Goal: Connect with others: Connect with others

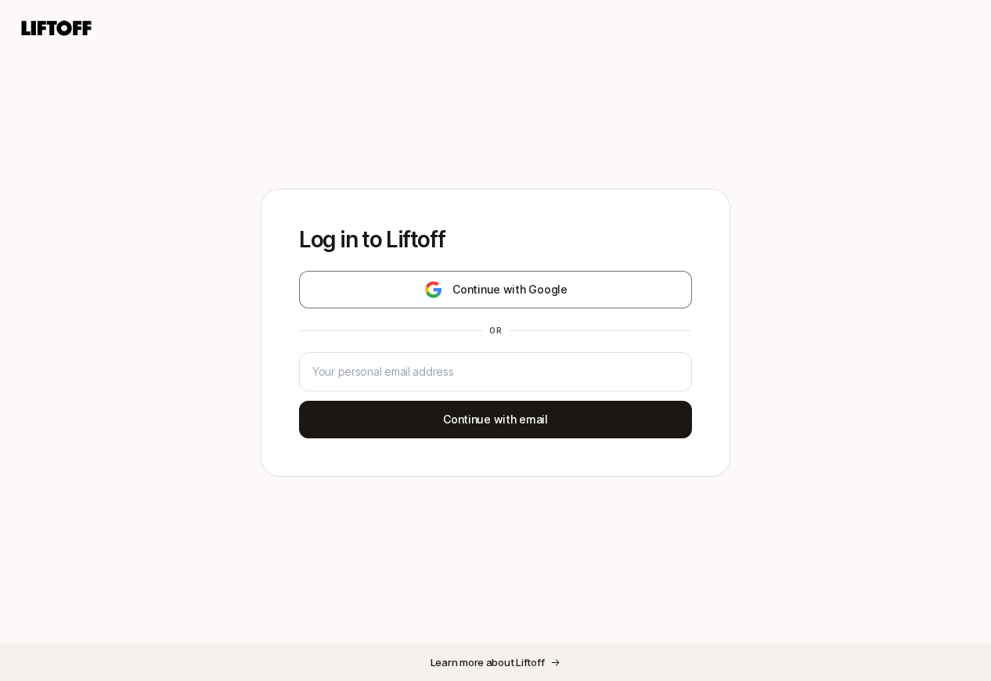
click at [434, 267] on div "Log in to Liftoff Continue with Google or Continue with email" at bounding box center [495, 332] width 468 height 286
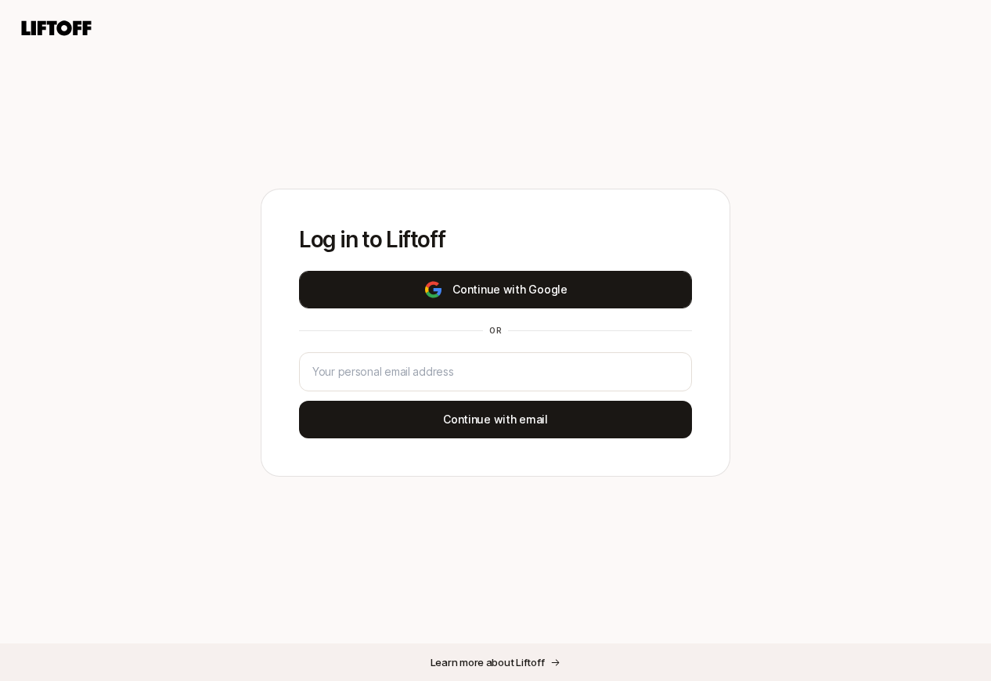
click at [438, 287] on img at bounding box center [433, 289] width 20 height 19
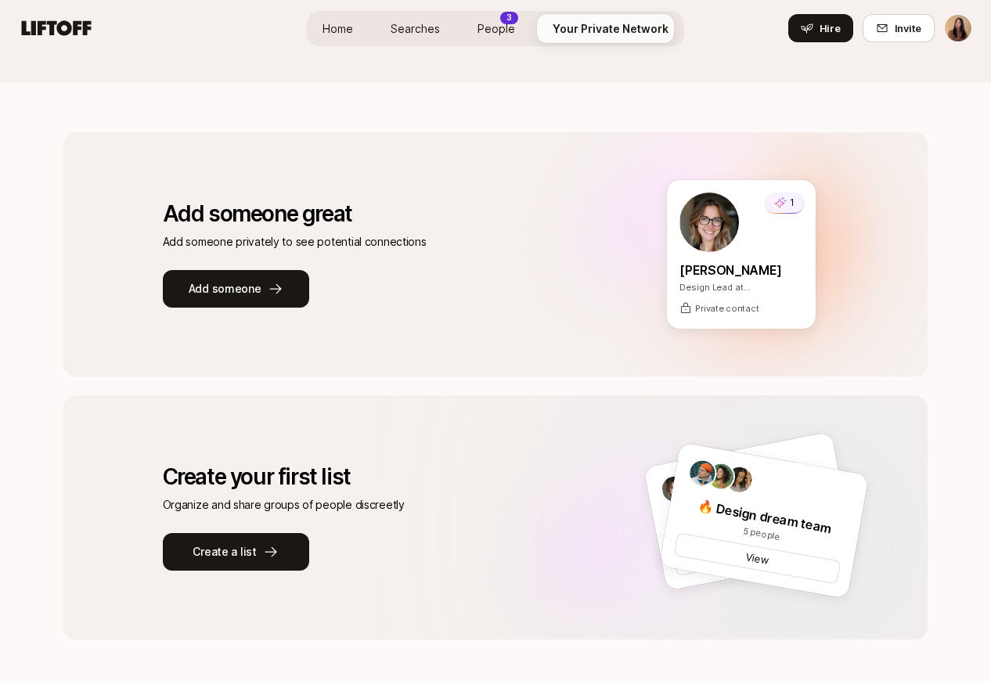
scroll to position [141, 0]
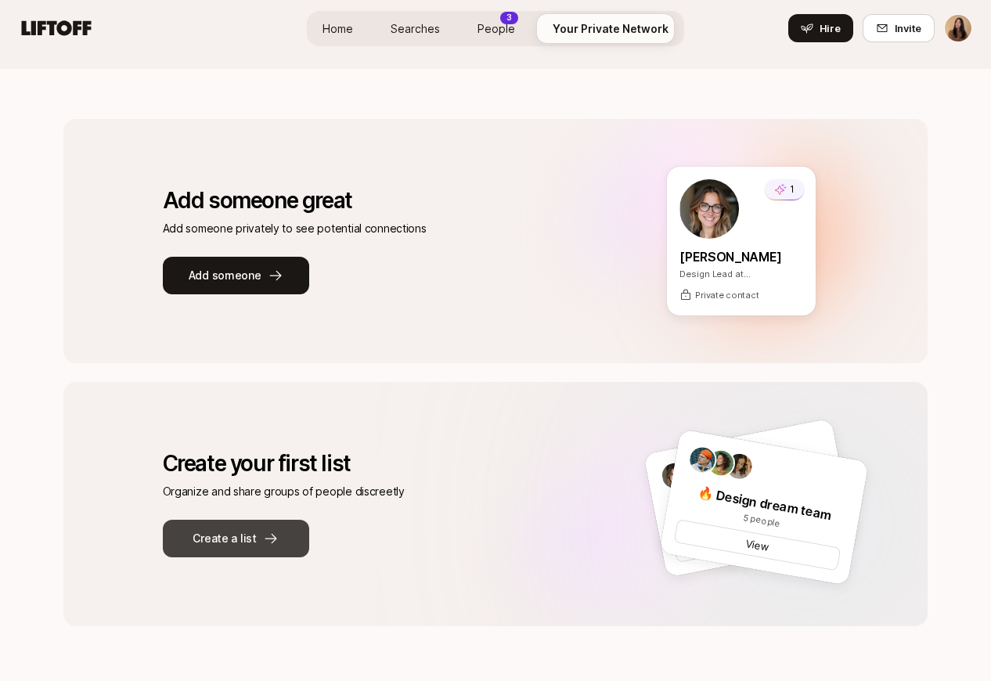
click at [220, 529] on button "Create a list" at bounding box center [236, 539] width 146 height 38
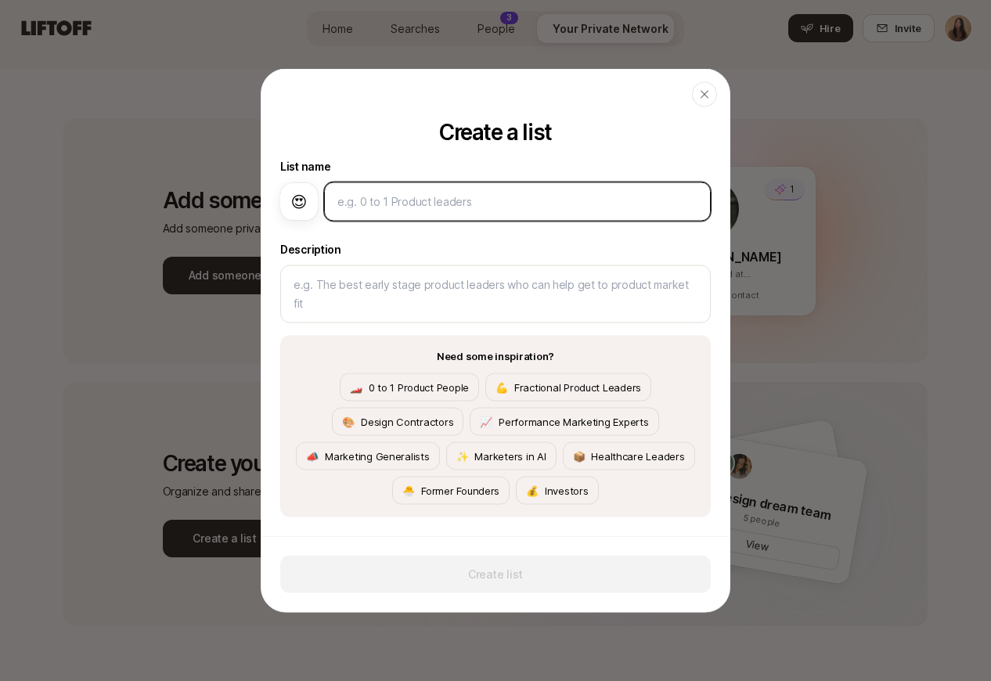
click at [531, 194] on input at bounding box center [517, 202] width 360 height 19
type input "F"
type textarea "x"
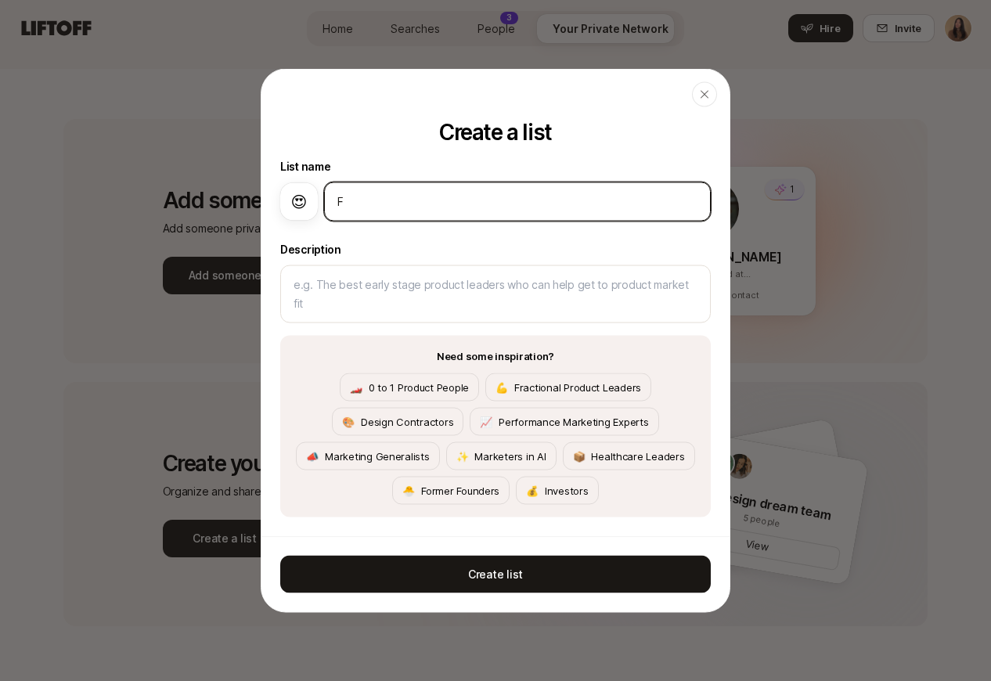
type input "Fr"
type textarea "x"
type input "Fre"
type textarea "x"
type input "Free"
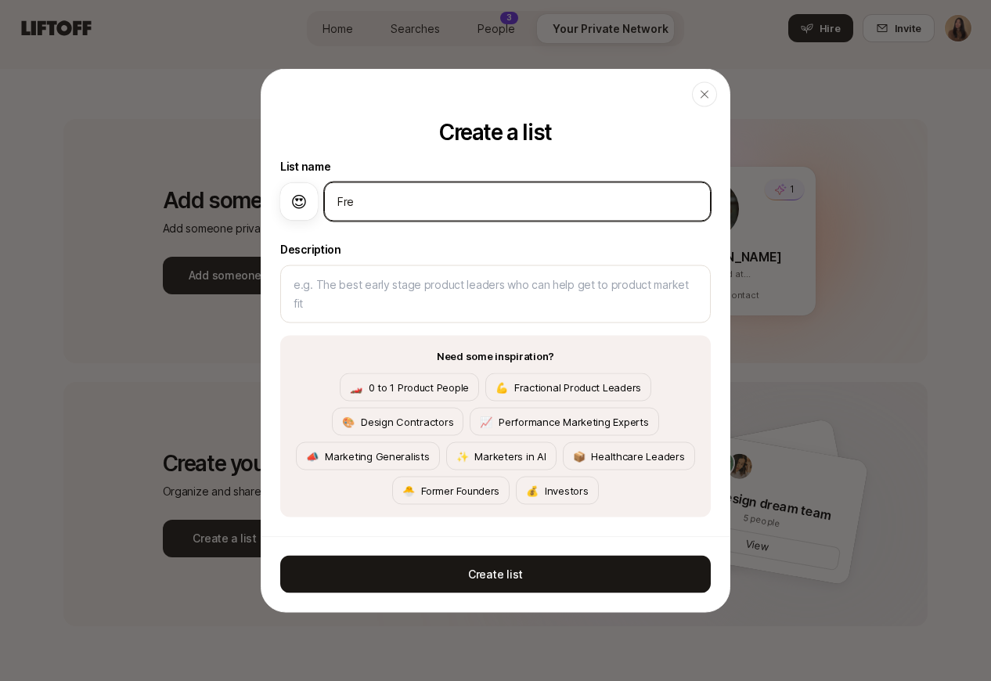
type textarea "x"
type input "[PERSON_NAME]"
type textarea "x"
type input "Freela"
type textarea "x"
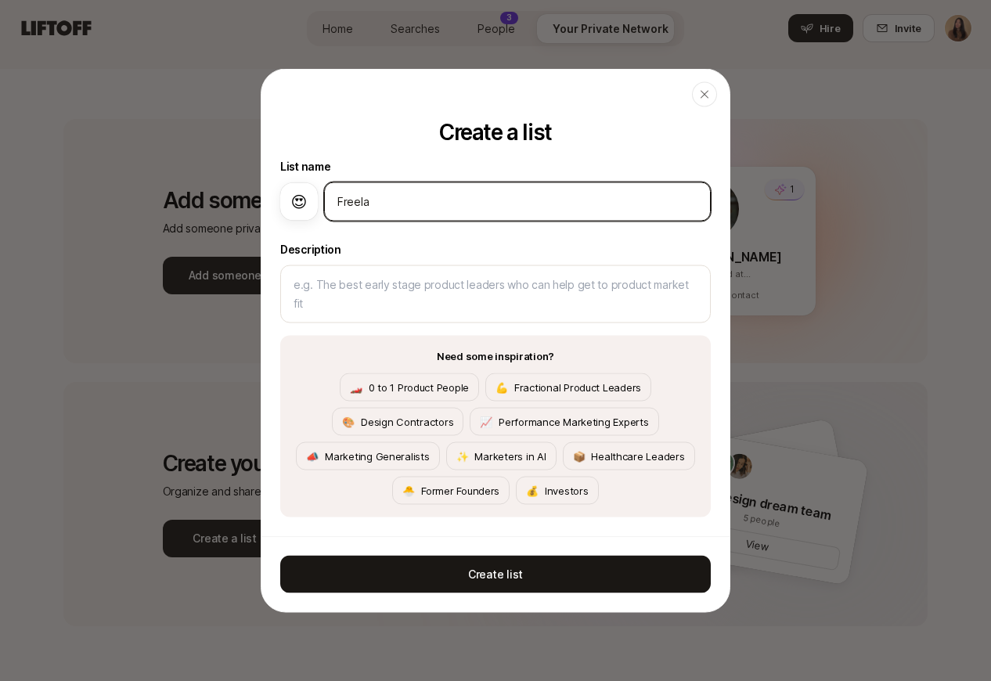
type input "Freelan"
type textarea "x"
type input "Freelanc"
type textarea "x"
type input "Freelance"
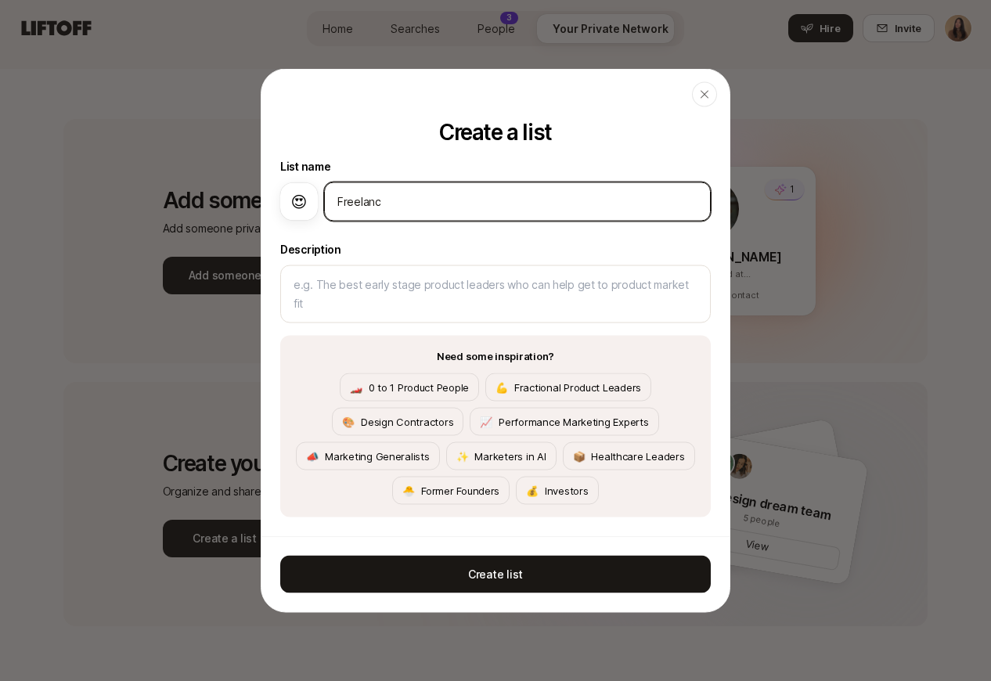
type textarea "x"
type input "Freelance"
type textarea "x"
type input "Freelance D"
type textarea "x"
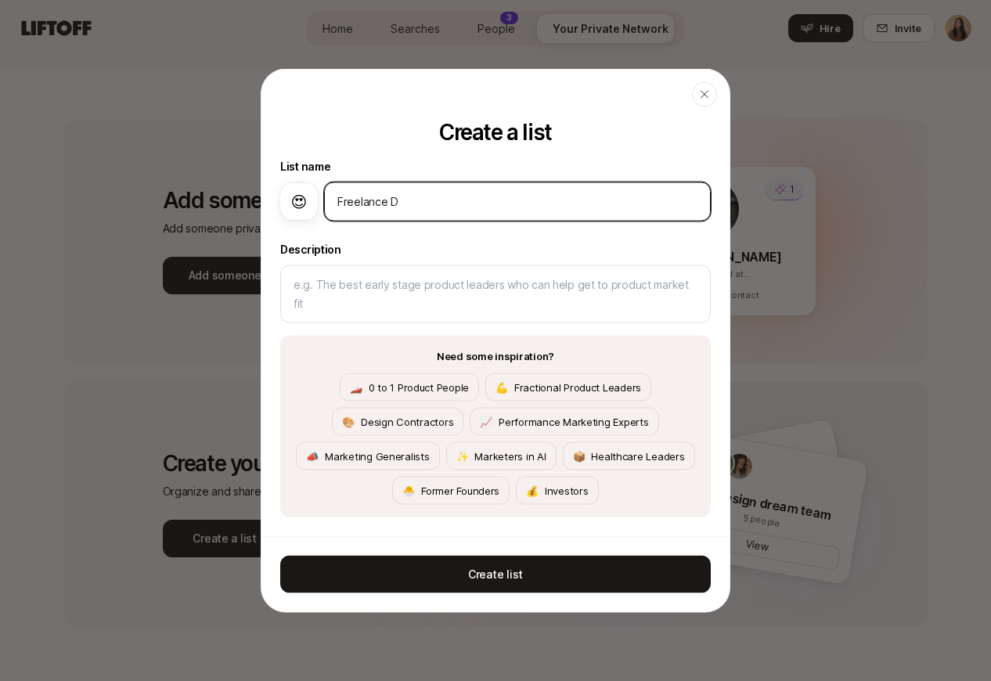
type input "Freelance De"
type textarea "x"
type input "Freelance Des"
type textarea "x"
type input "Freelance Desi"
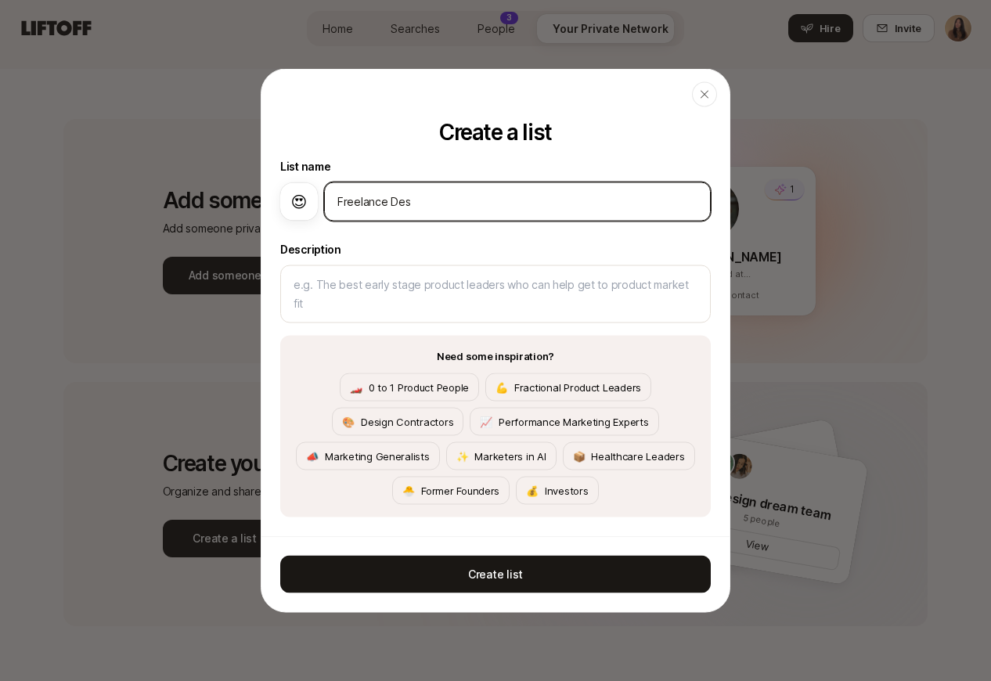
type textarea "x"
type input "Freelance Design"
type textarea "x"
type input "Freelance Designer"
type textarea "x"
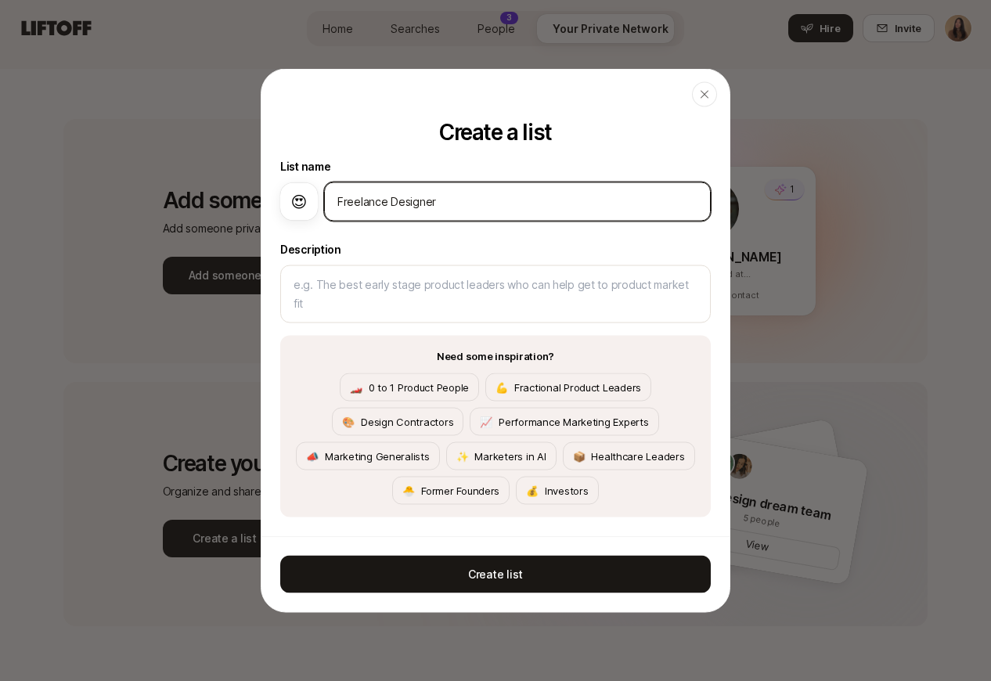
type input "Freelance Designers"
type textarea "x"
type input "Freelance Designers"
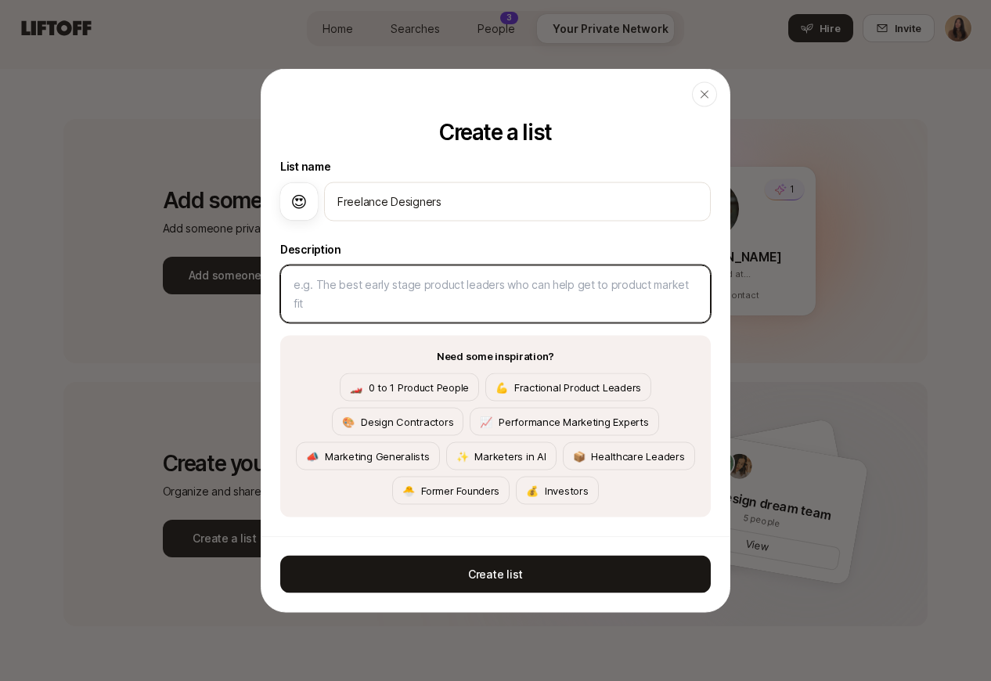
click at [507, 265] on textarea at bounding box center [495, 294] width 430 height 58
click at [495, 293] on textarea at bounding box center [495, 294] width 430 height 58
type textarea "F"
type textarea "x"
type textarea "Fr"
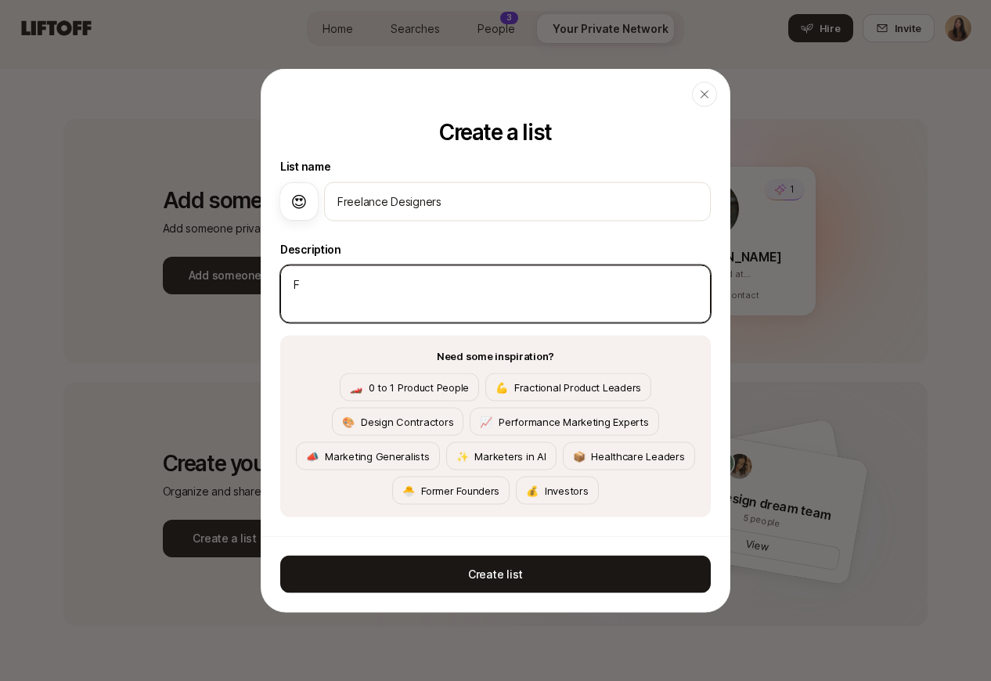
type textarea "x"
type textarea "Fre"
type textarea "x"
type textarea "Free"
type textarea "x"
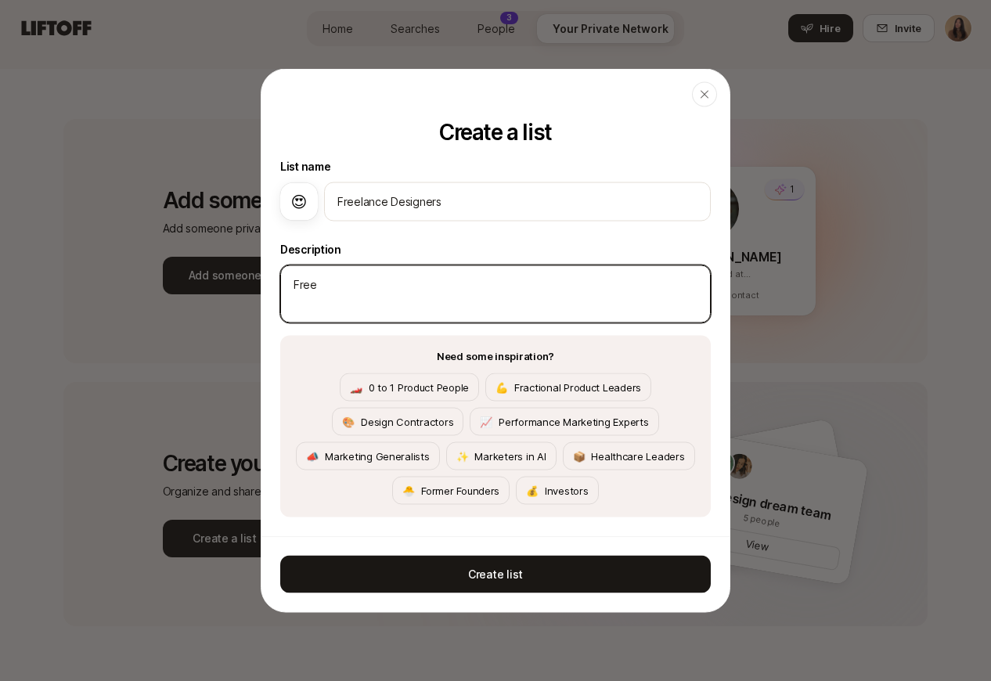
type textarea "[PERSON_NAME]"
type textarea "x"
type textarea "Freela"
type textarea "x"
type textarea "Freelan"
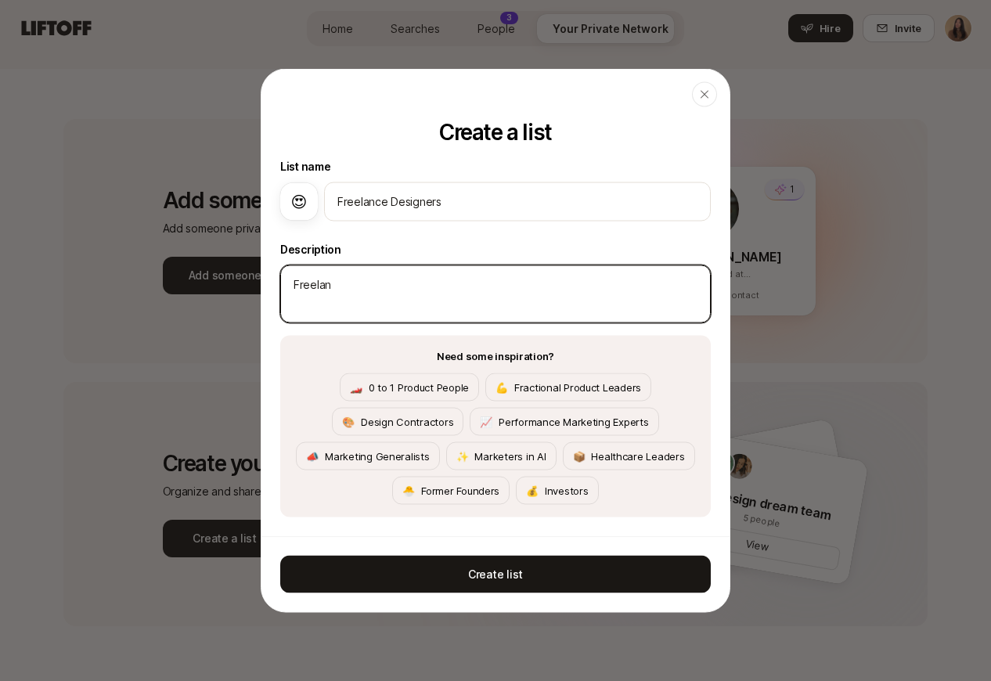
type textarea "x"
type textarea "Freelanc"
type textarea "x"
type textarea "Freelance"
type textarea "x"
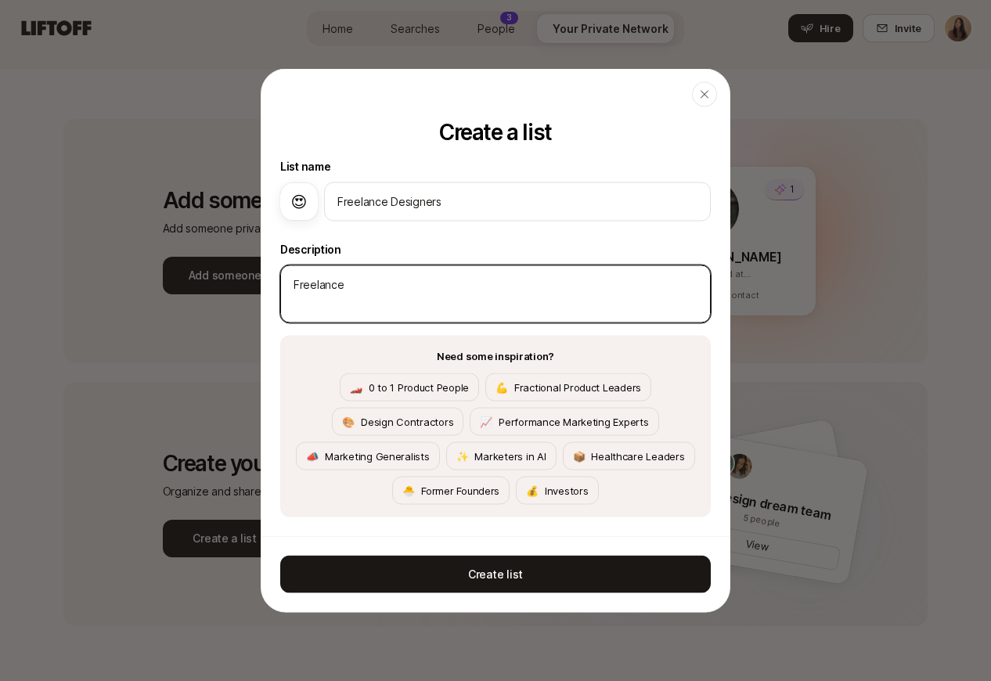
type textarea "Freelance"
type textarea "x"
type textarea "Freelance d"
type textarea "x"
type textarea "Freelance de"
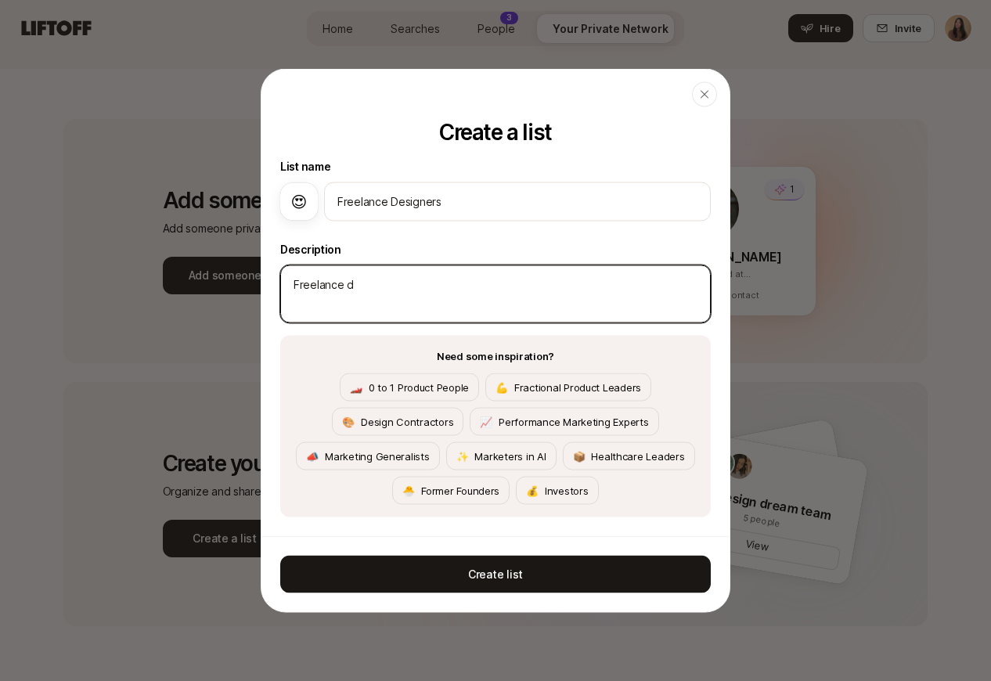
type textarea "x"
type textarea "Freelance des"
type textarea "x"
type textarea "Freelance desi"
type textarea "x"
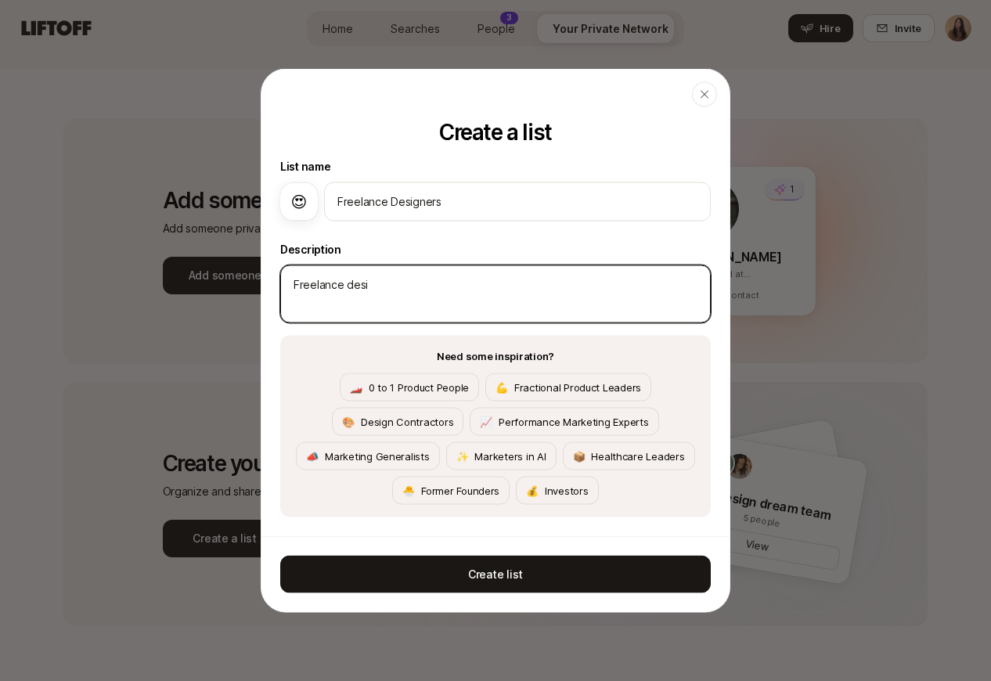
type textarea "Freelance desig"
type textarea "x"
type textarea "Freelance design"
type textarea "x"
type textarea "Freelance designe"
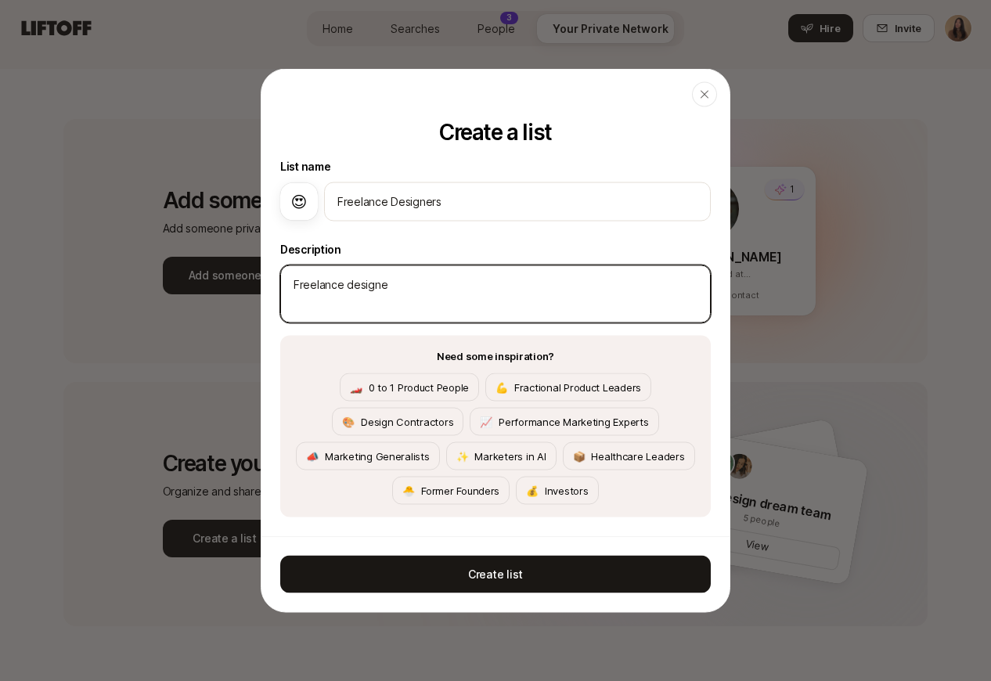
type textarea "x"
type textarea "Freelance designer"
type textarea "x"
type textarea "Freelance designers"
type textarea "x"
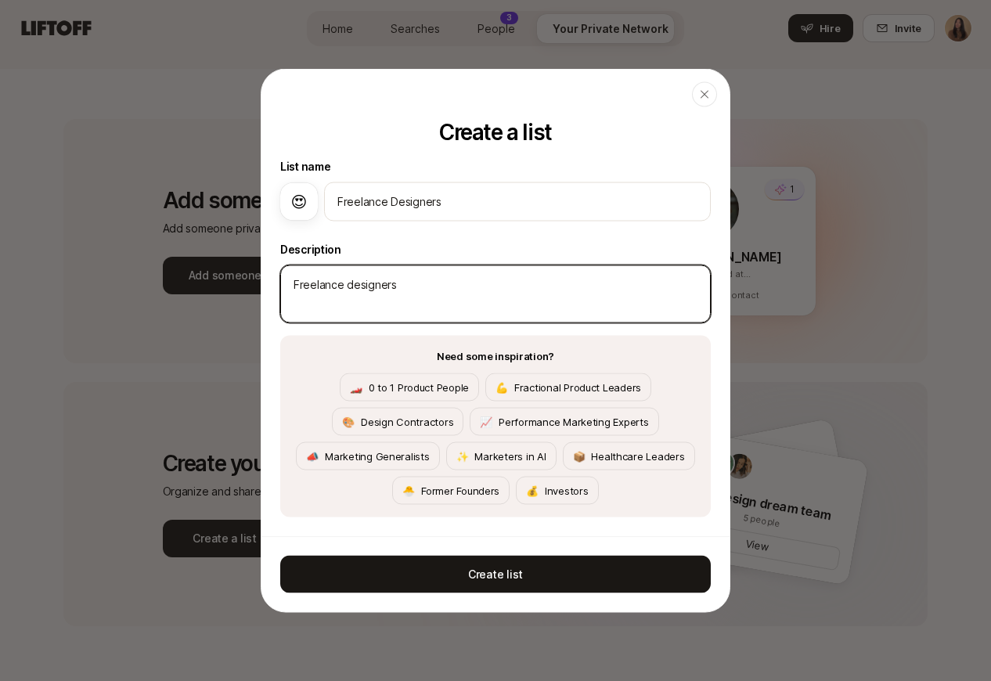
type textarea "Freelance designers"
type textarea "x"
type textarea "Freelance designers w"
type textarea "x"
type textarea "Freelance designers wr"
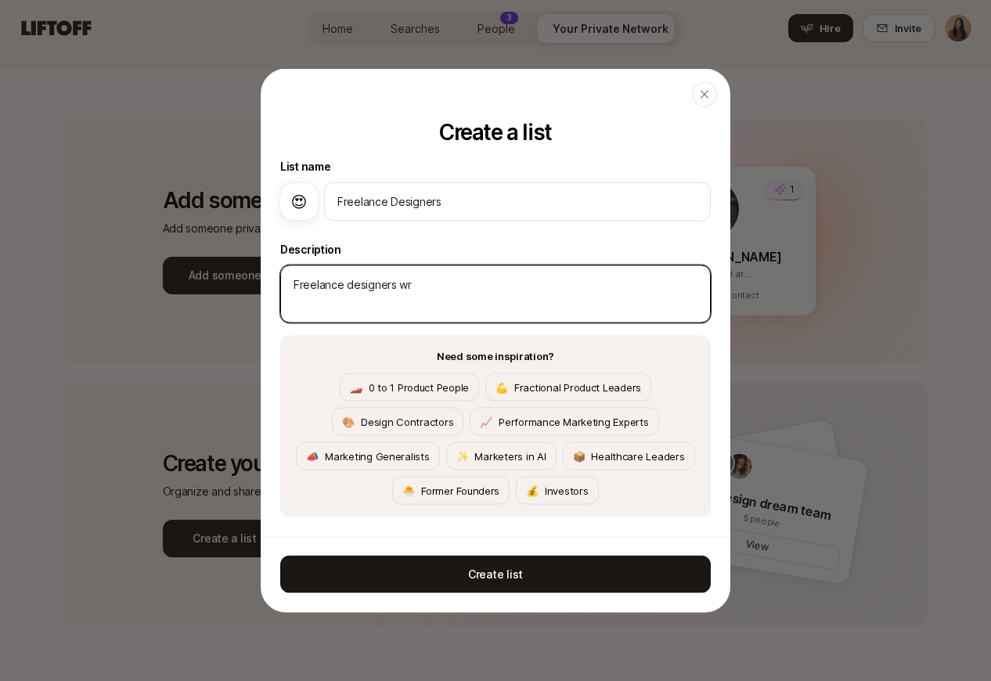
type textarea "x"
type textarea "Freelance designers w"
type textarea "x"
type textarea "Freelance designers"
type textarea "x"
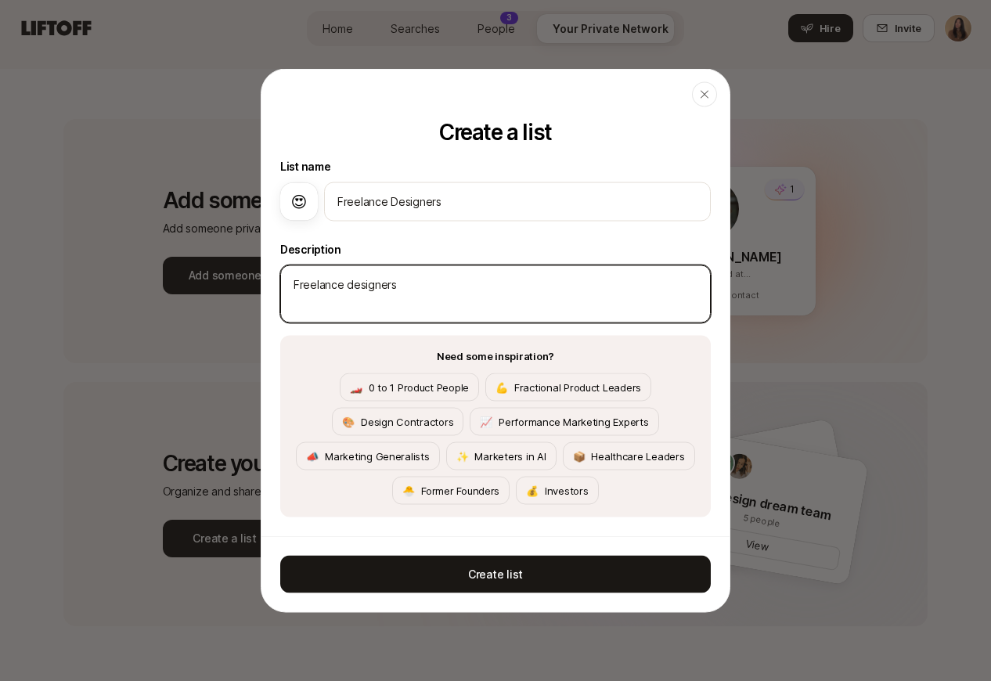
type textarea "Freelance designers"
type textarea "x"
type textarea "Freelance designers"
type textarea "x"
type textarea "Freelance designers I"
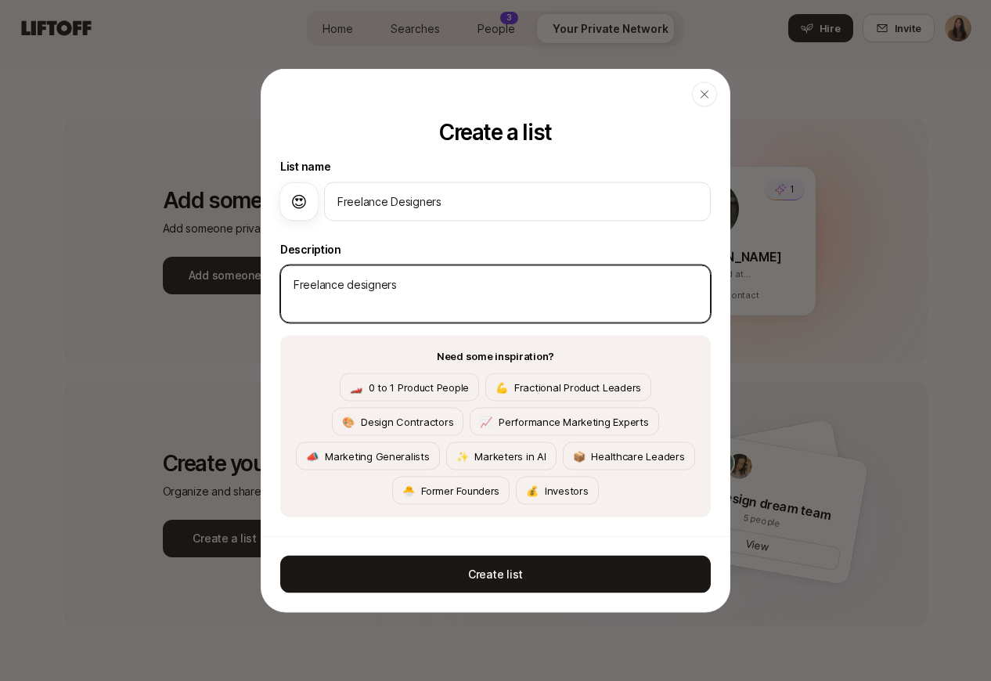
type textarea "x"
type textarea "Freelance designers I'"
type textarea "x"
type textarea "Freelance designers I'd"
type textarea "x"
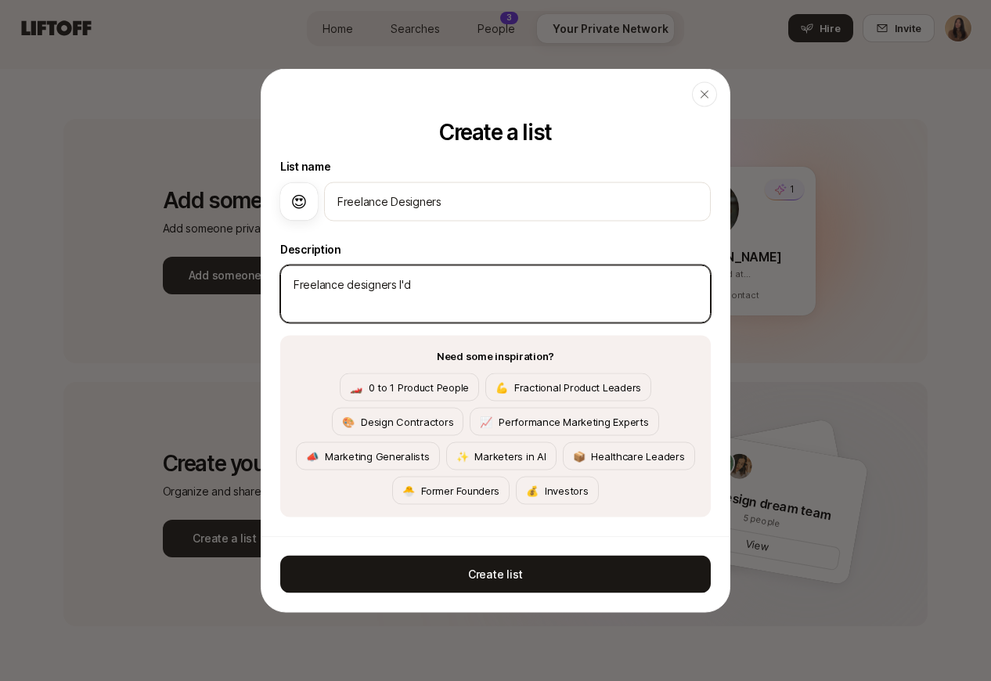
type textarea "Freelance designers I'd"
type textarea "x"
type textarea "Freelance designers I'd"
type textarea "x"
type textarea "Freelance designers I'"
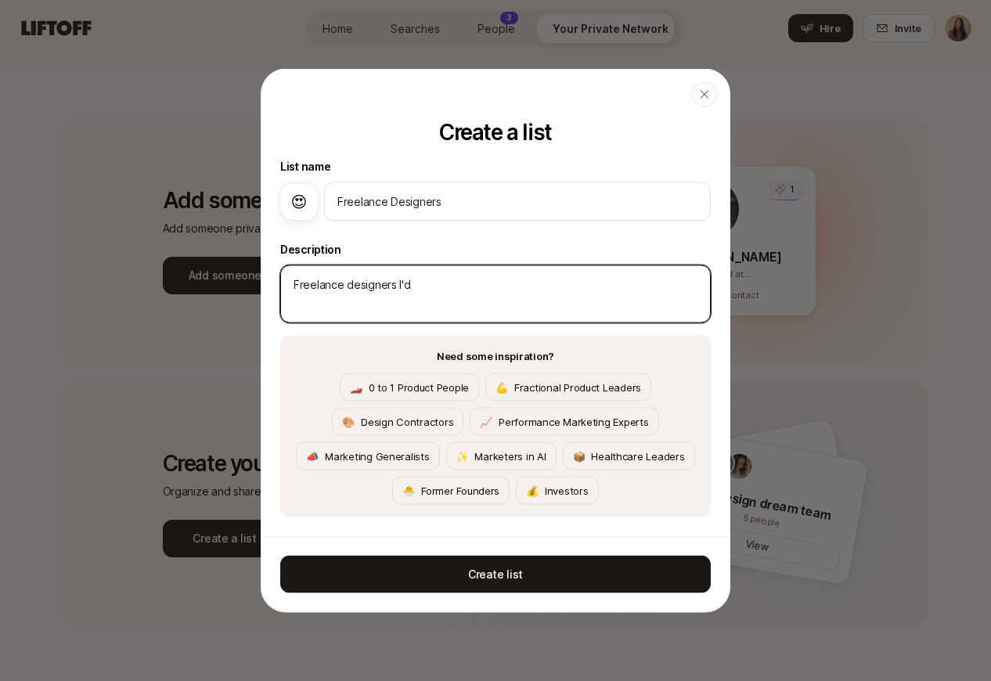
type textarea "x"
type textarea "Freelance designers I"
type textarea "x"
type textarea "Freelance designers"
type textarea "x"
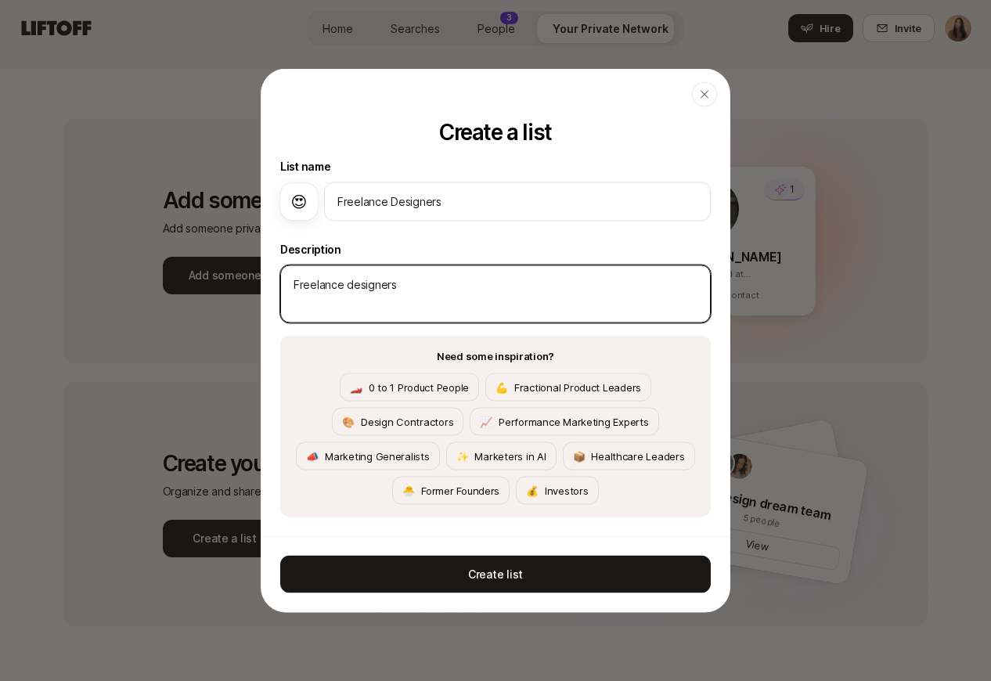
type textarea "w"
type textarea "x"
type textarea "Freelance designers"
type textarea "x"
type textarea "Freelance designers w"
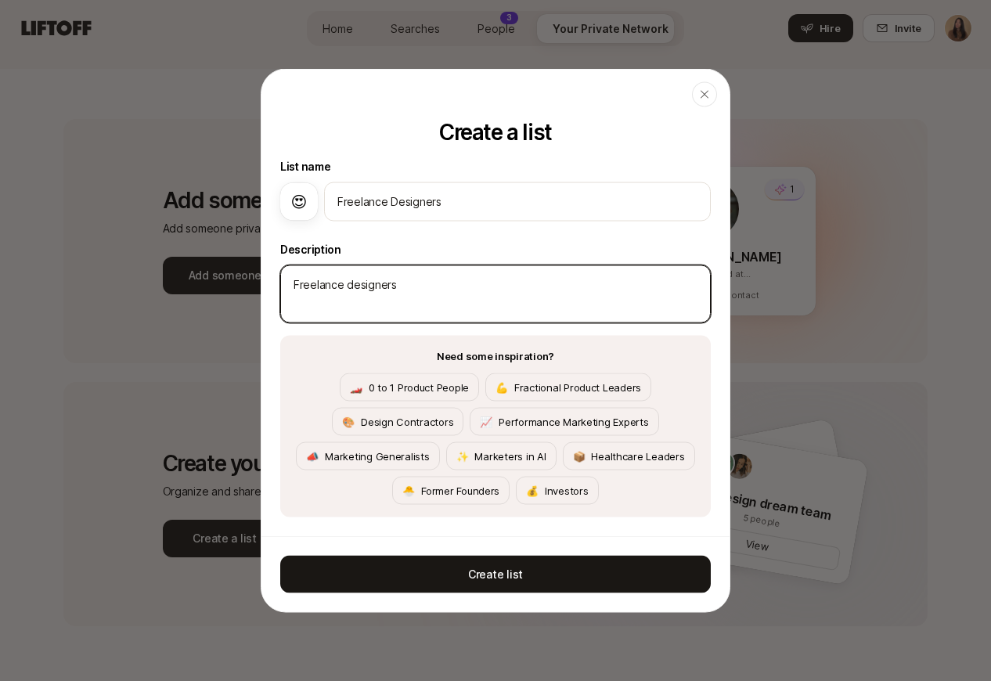
type textarea "x"
type textarea "Freelance designers we"
type textarea "x"
type textarea "Freelance designers we"
type textarea "x"
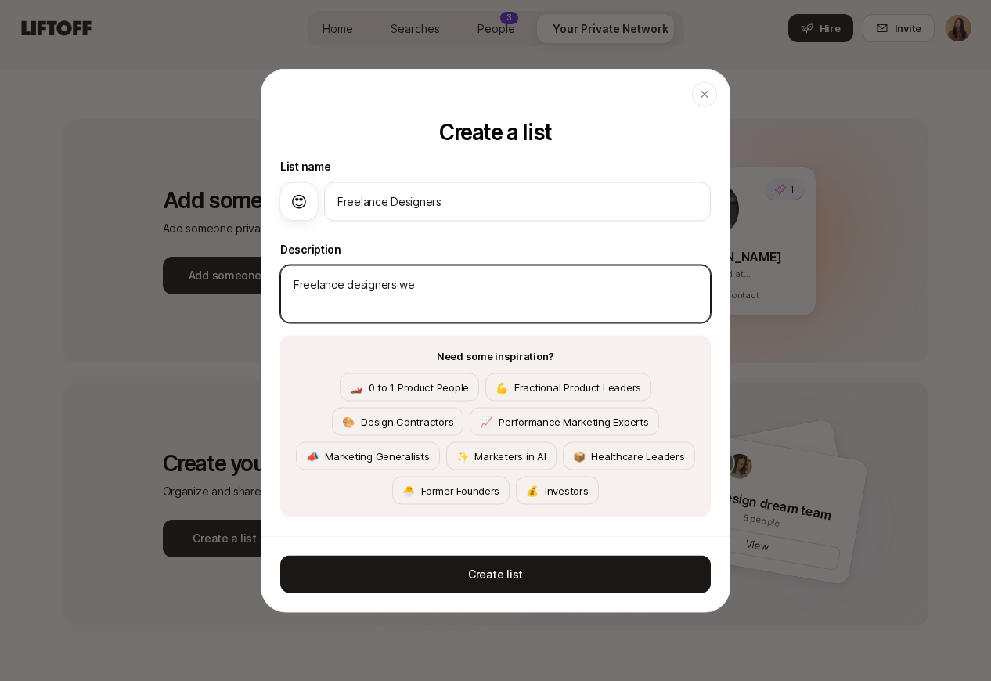
type textarea "Freelance designers we r"
type textarea "x"
type textarea "Freelance designers we re"
type textarea "x"
type textarea "Freelance designers we rec"
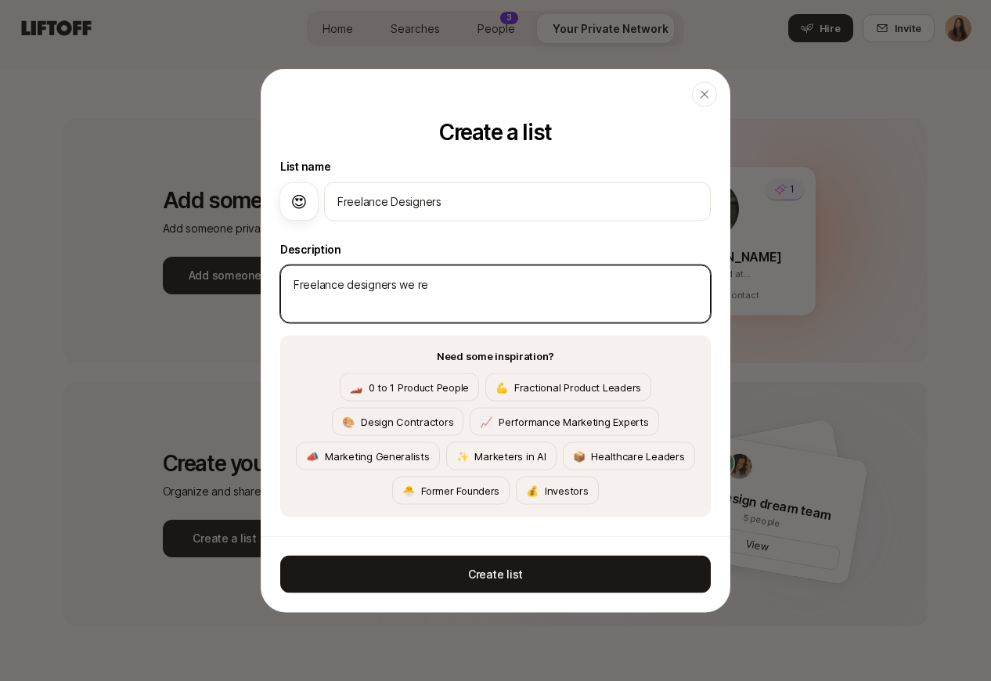
type textarea "x"
type textarea "Freelance designers we reco"
type textarea "x"
type textarea "Freelance designers we recom"
type textarea "x"
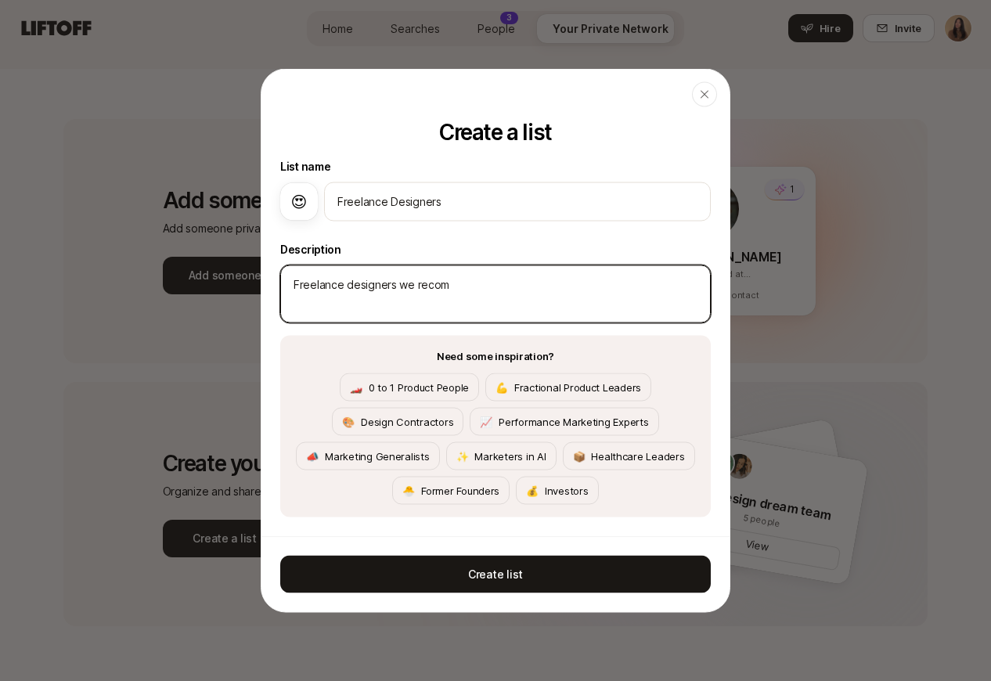
type textarea "Freelance designers we recomm"
type textarea "x"
type textarea "Freelance designers we recomme"
type textarea "x"
type textarea "Freelance designers we recommen"
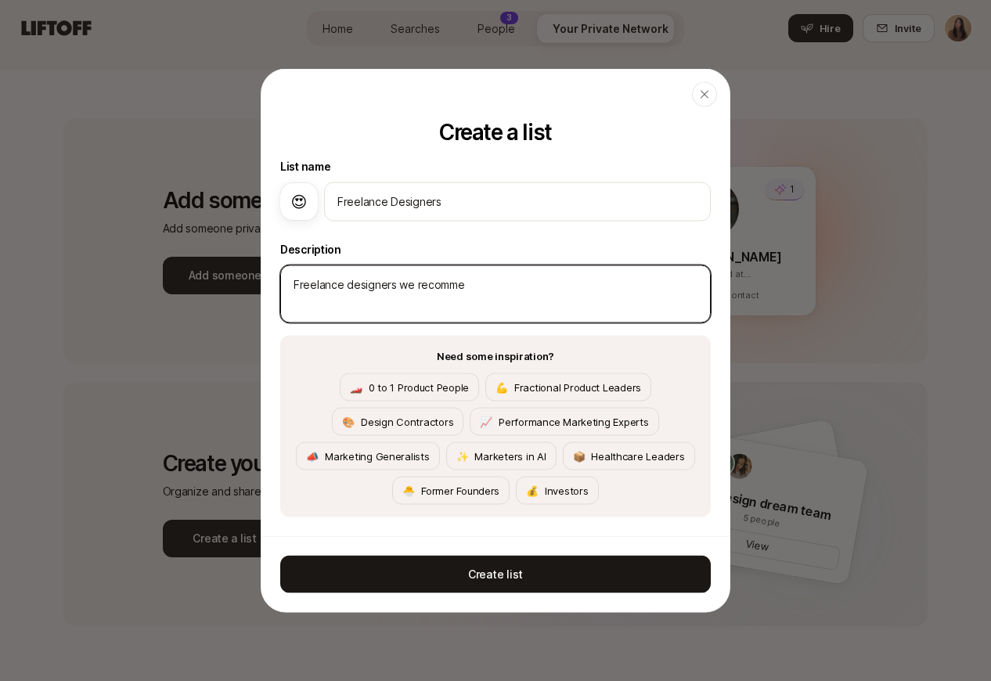
type textarea "x"
type textarea "Freelance designers we recommend"
type textarea "x"
type textarea "Freelance designers we recommend!"
type textarea "x"
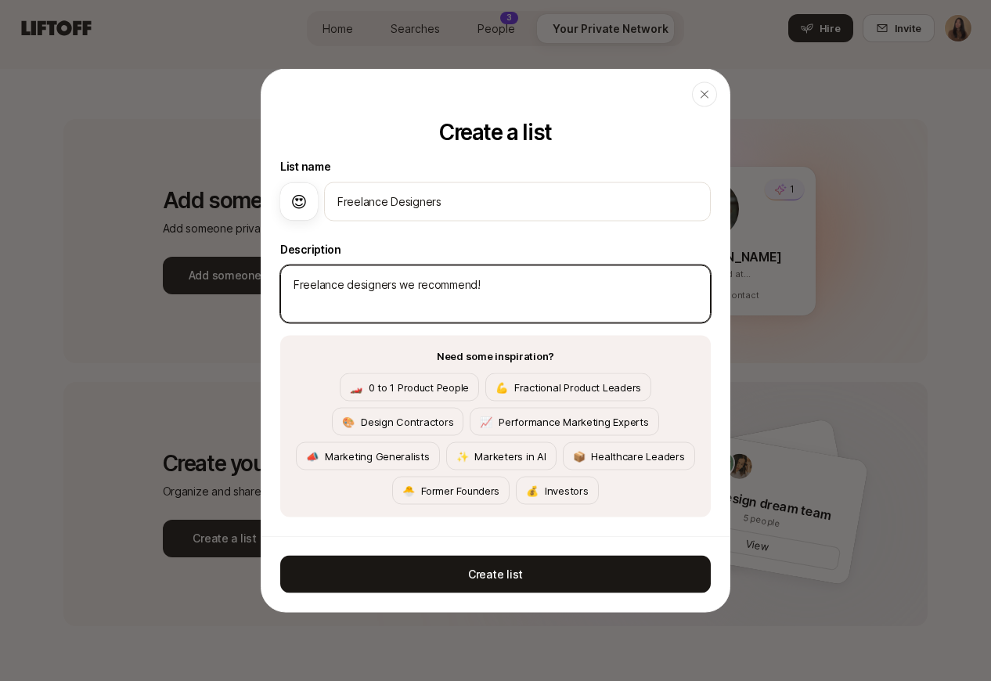
click at [528, 304] on textarea "Freelance designers we recommend!" at bounding box center [495, 294] width 430 height 58
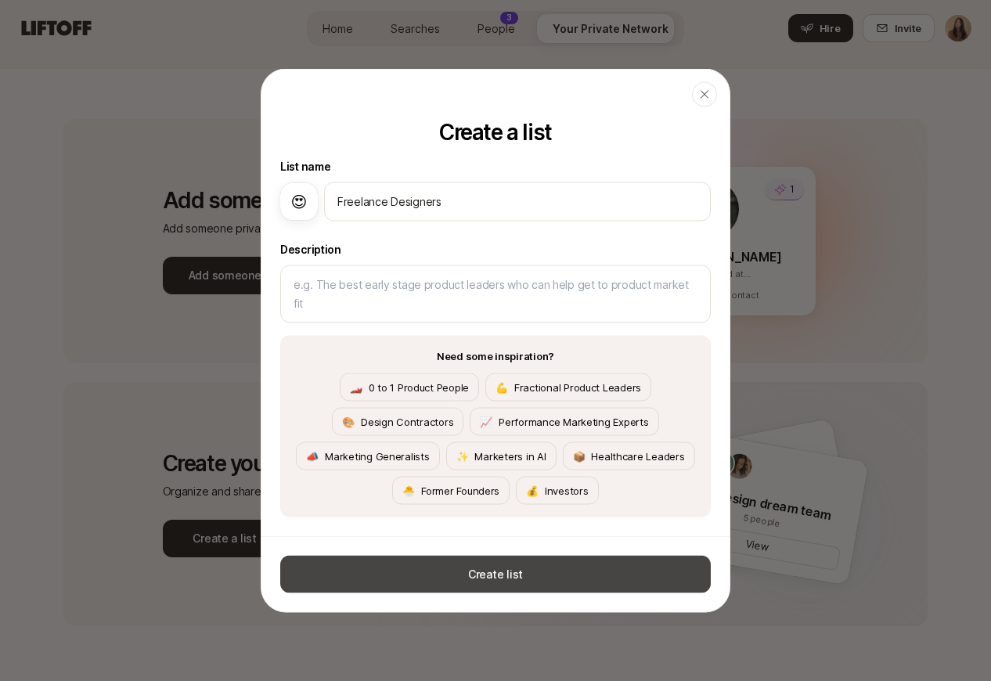
click at [486, 576] on button "Create list" at bounding box center [495, 575] width 430 height 38
type textarea "x"
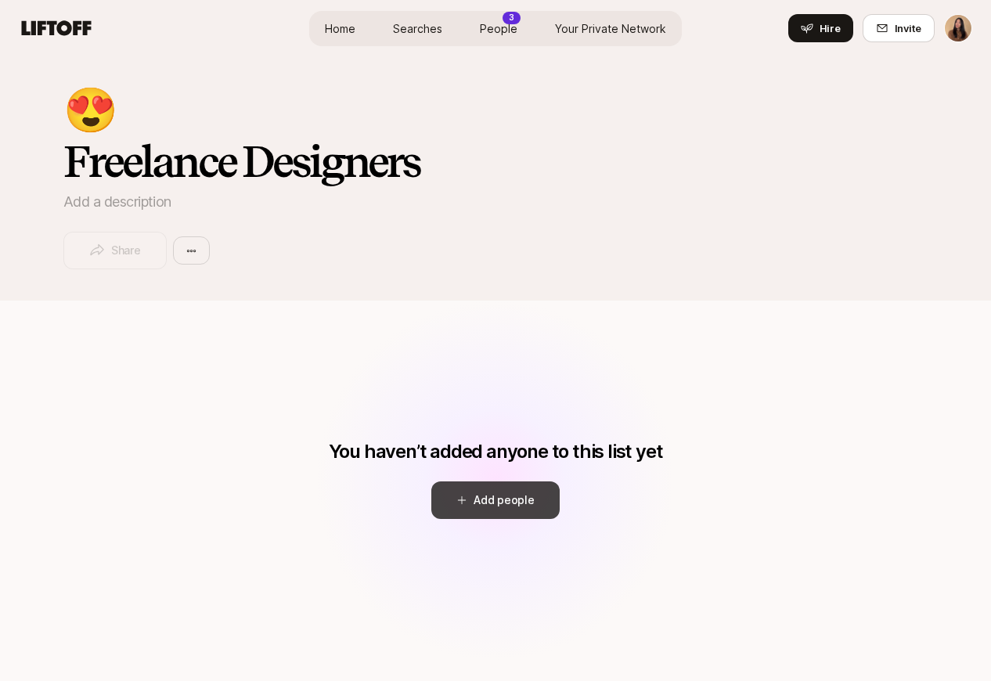
click at [505, 508] on button "Add people" at bounding box center [495, 500] width 128 height 38
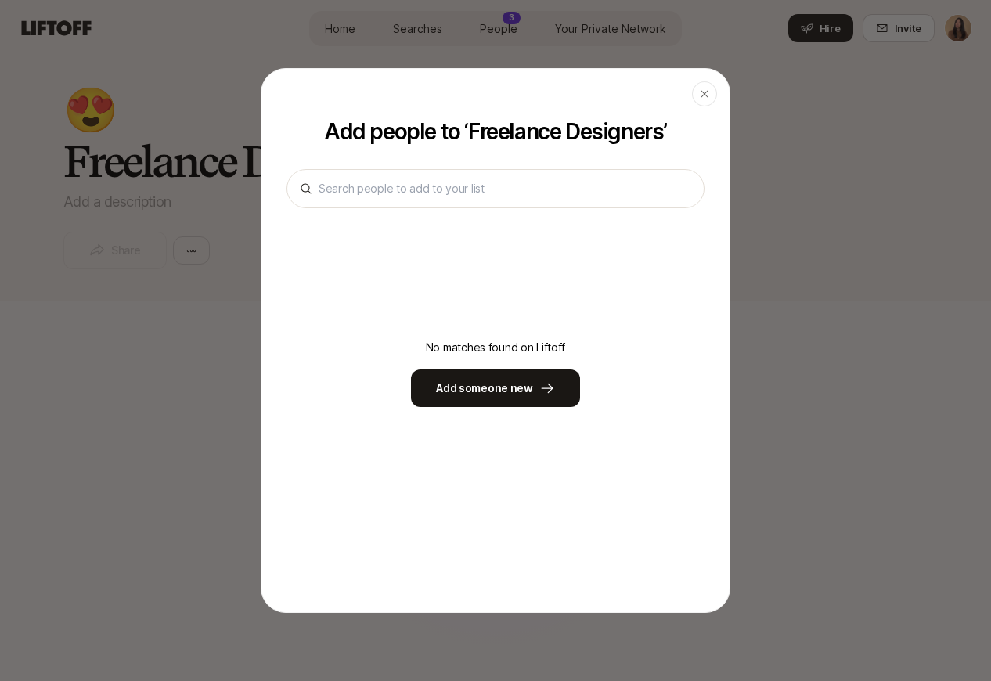
click at [509, 361] on div "No matches found on Liftoff Add someone new" at bounding box center [495, 372] width 418 height 69
click at [505, 383] on button "Add someone new" at bounding box center [495, 388] width 169 height 38
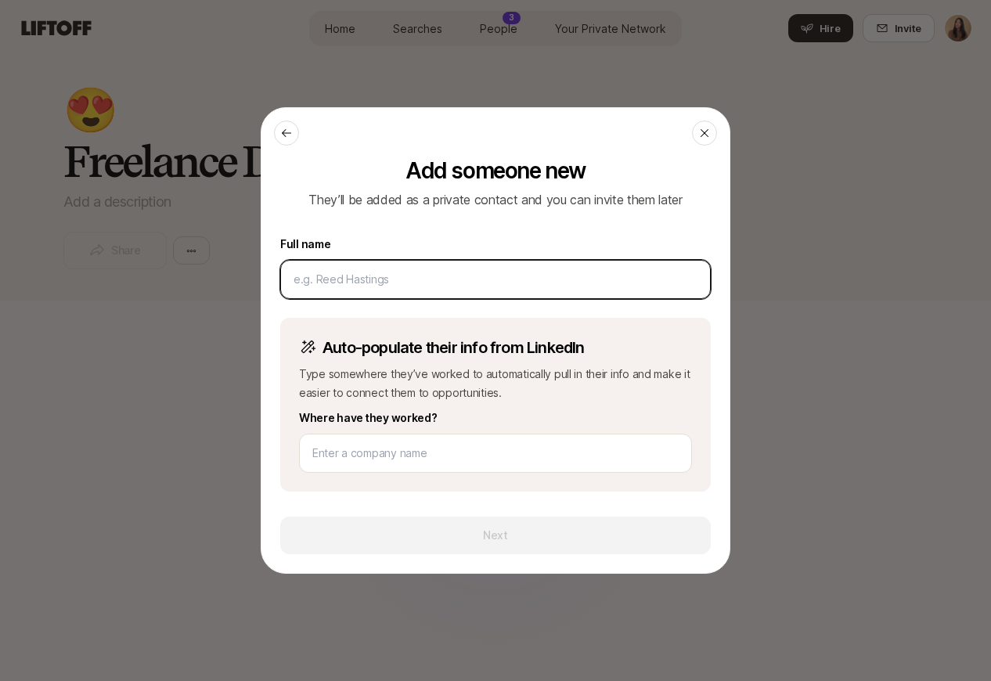
click at [469, 287] on input at bounding box center [495, 279] width 404 height 19
paste input "[URL][DOMAIN_NAME][PERSON_NAME]"
type input "[URL][DOMAIN_NAME][PERSON_NAME]"
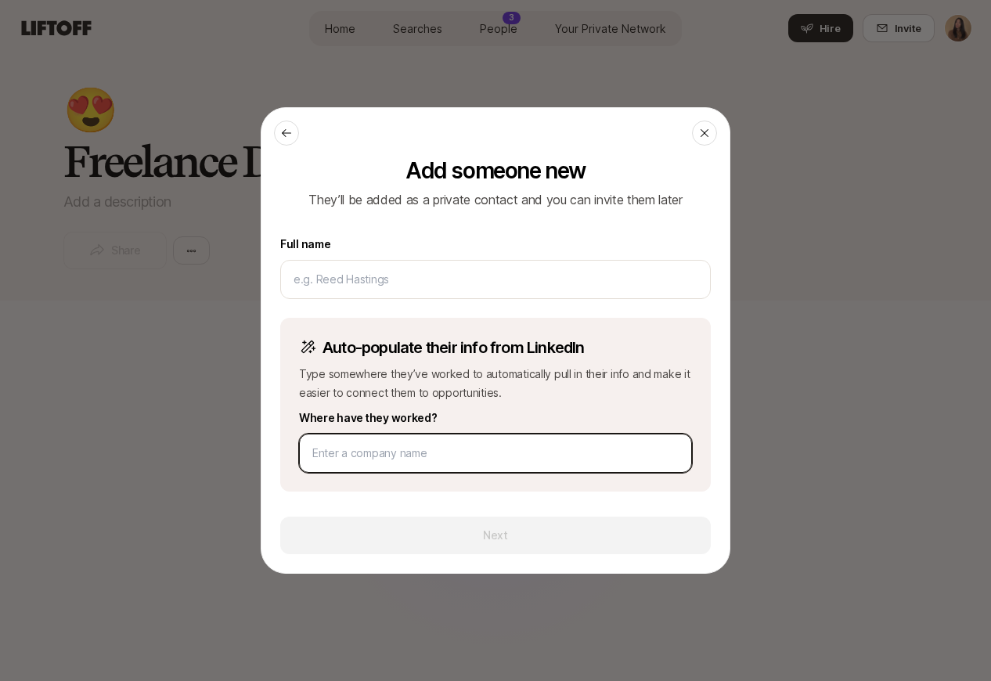
click at [506, 448] on input at bounding box center [495, 453] width 366 height 19
paste input "[URL][DOMAIN_NAME][PERSON_NAME]"
type input "[URL][DOMAIN_NAME][PERSON_NAME]"
click at [555, 455] on input "[URL][DOMAIN_NAME][PERSON_NAME]" at bounding box center [495, 453] width 366 height 19
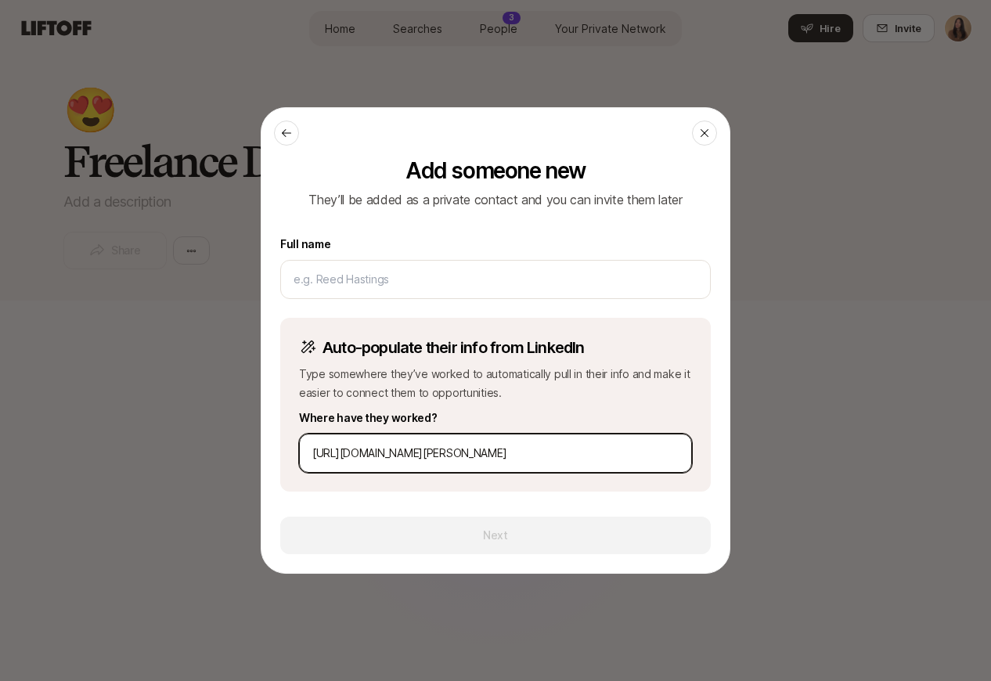
click at [555, 455] on input "[URL][DOMAIN_NAME][PERSON_NAME]" at bounding box center [495, 453] width 366 height 19
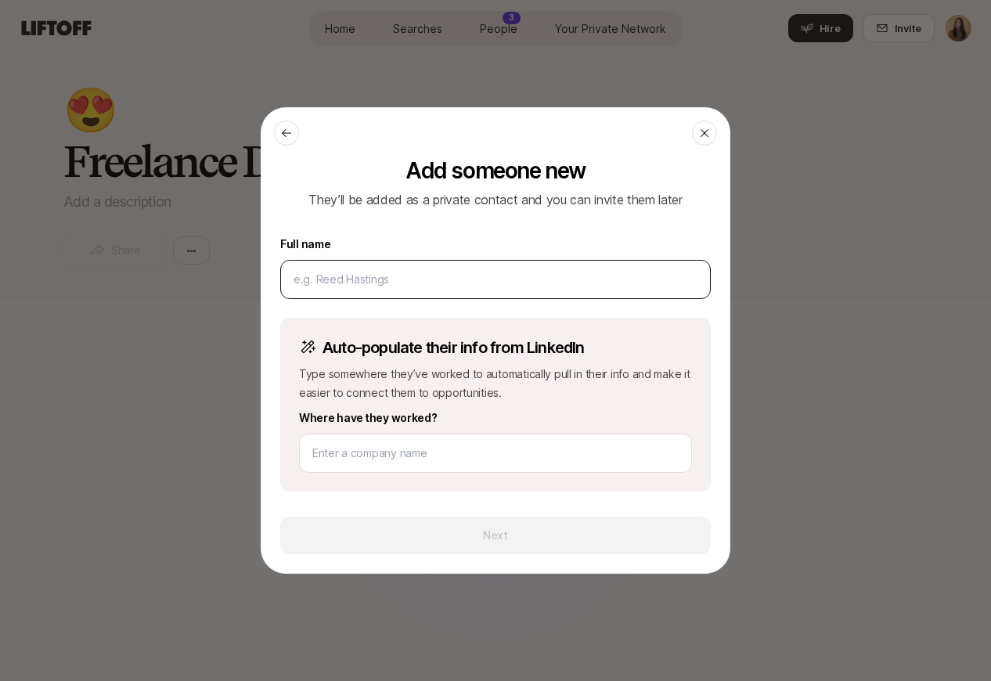
click at [505, 290] on div at bounding box center [495, 279] width 430 height 39
click at [480, 287] on input at bounding box center [495, 279] width 404 height 19
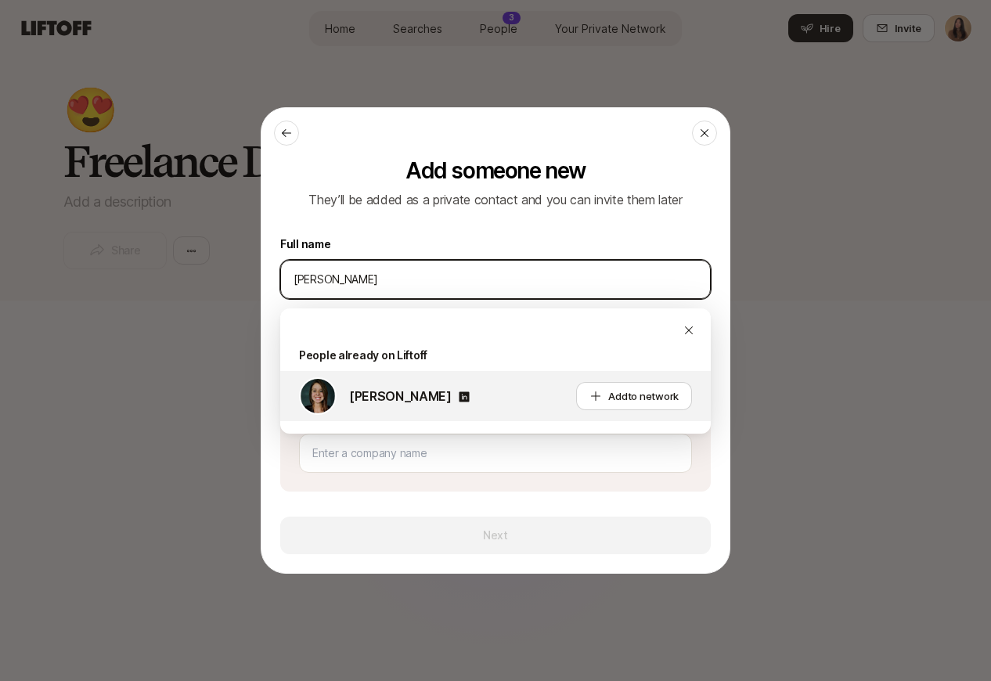
type input "[PERSON_NAME]"
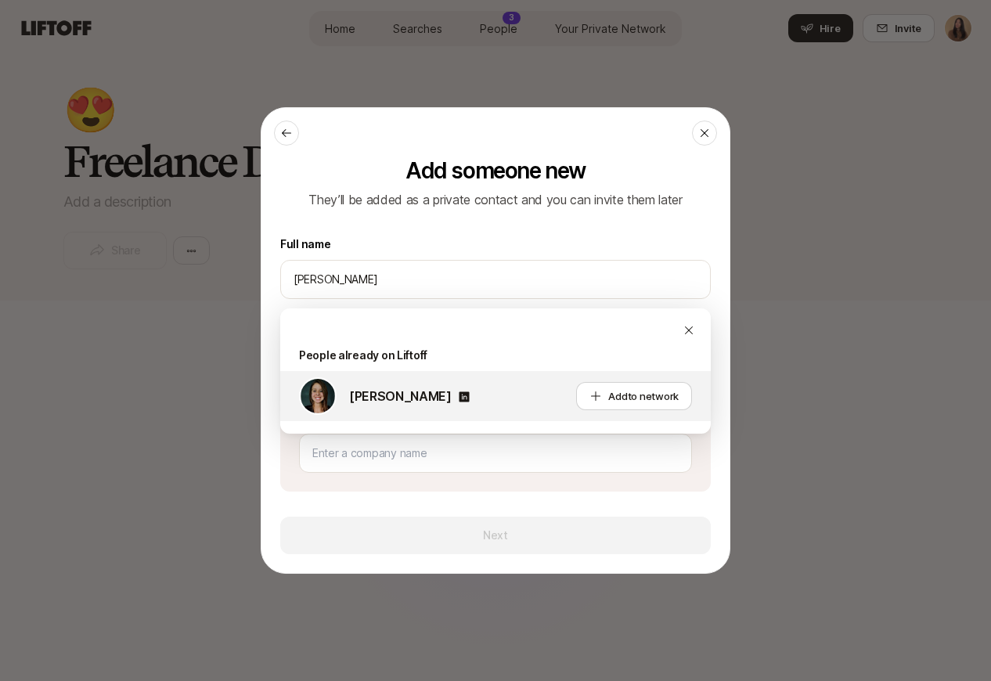
click at [635, 380] on div "[PERSON_NAME] Add to network" at bounding box center [495, 396] width 430 height 50
click at [659, 391] on span "to network" at bounding box center [653, 396] width 51 height 13
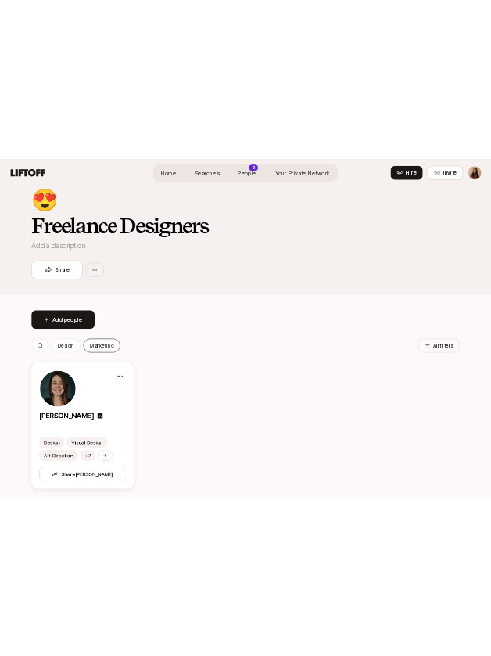
scroll to position [28, 0]
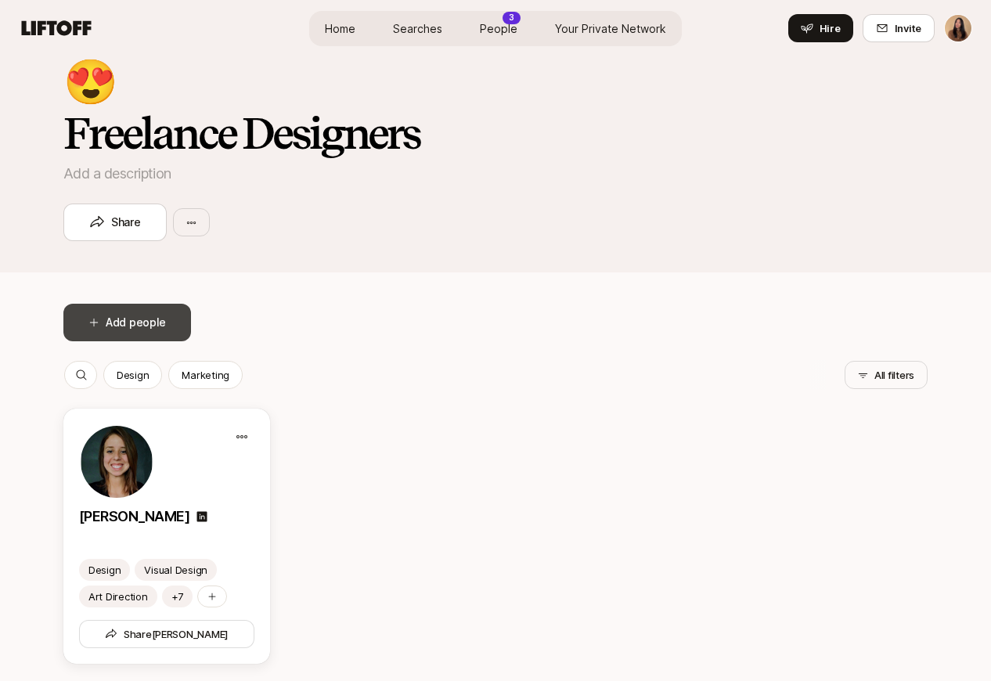
click at [157, 309] on button "Add people" at bounding box center [127, 323] width 128 height 38
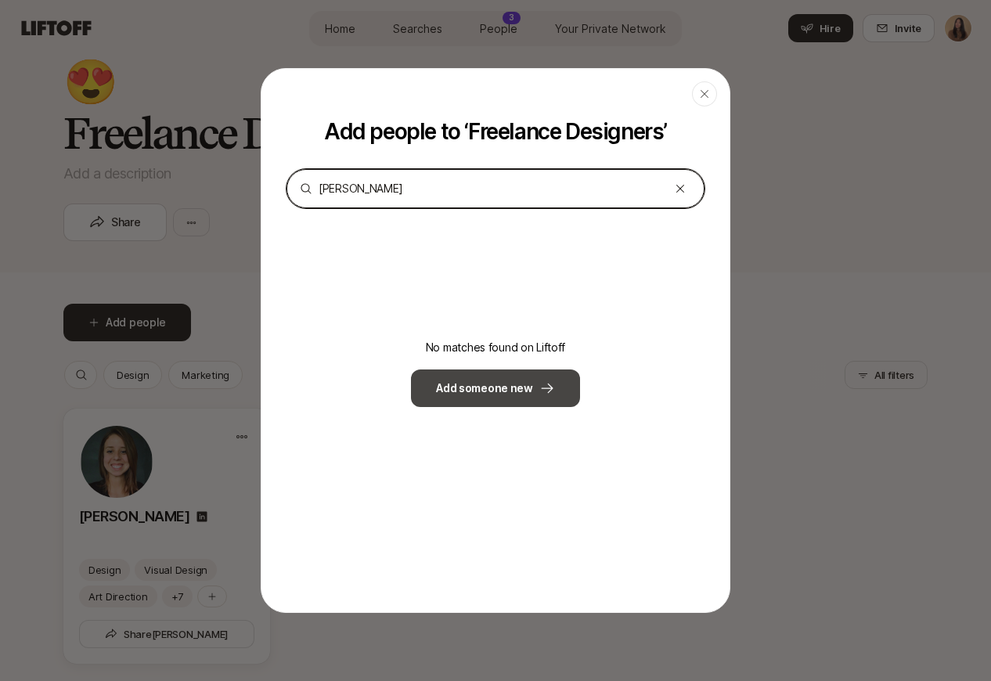
type input "[PERSON_NAME]"
click at [542, 387] on icon at bounding box center [547, 388] width 16 height 16
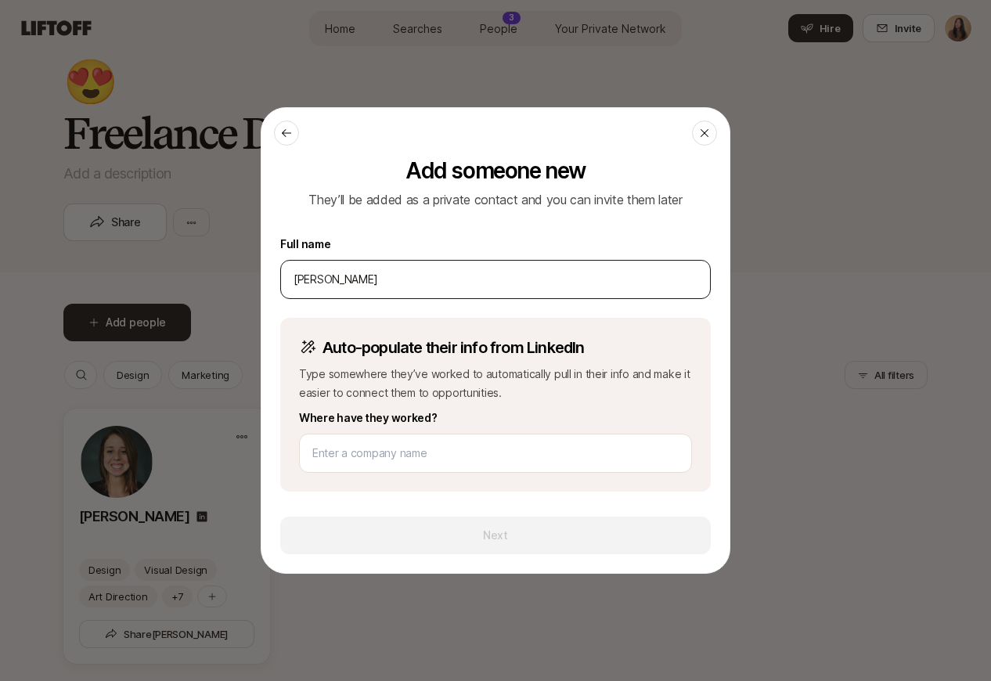
click at [467, 293] on div "[PERSON_NAME]" at bounding box center [495, 279] width 430 height 39
click at [445, 280] on input "[PERSON_NAME]" at bounding box center [495, 279] width 404 height 19
type input "[PERSON_NAME]"
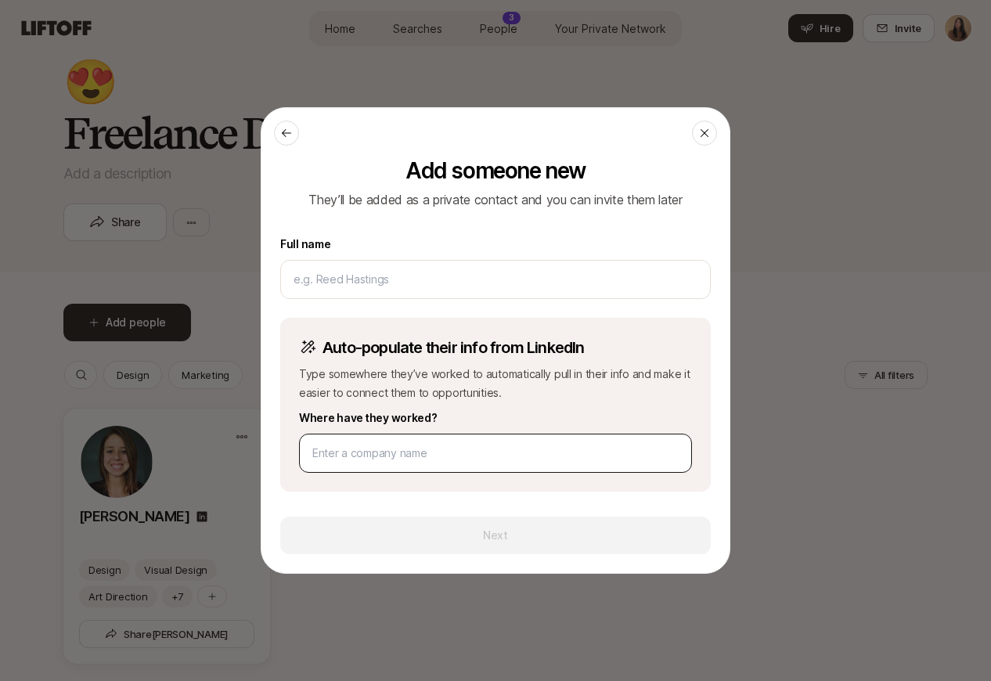
click at [476, 470] on div at bounding box center [495, 453] width 393 height 39
click at [473, 458] on input at bounding box center [495, 453] width 366 height 19
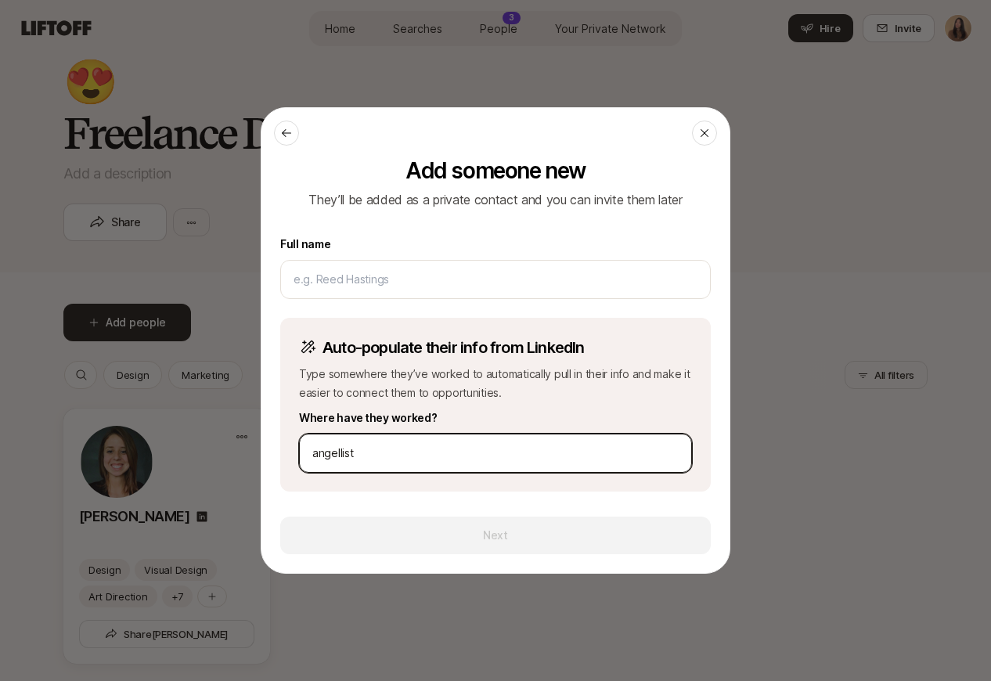
click at [461, 459] on input "angellist" at bounding box center [495, 453] width 366 height 19
type input "angelist"
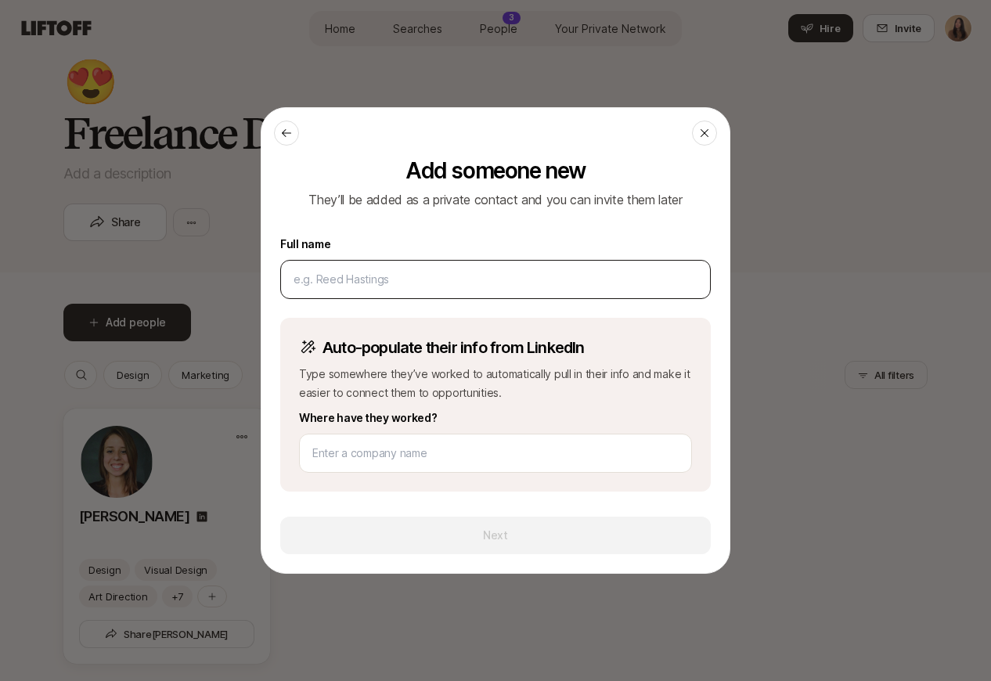
click at [475, 268] on div at bounding box center [495, 279] width 430 height 39
click at [473, 278] on input at bounding box center [495, 279] width 404 height 19
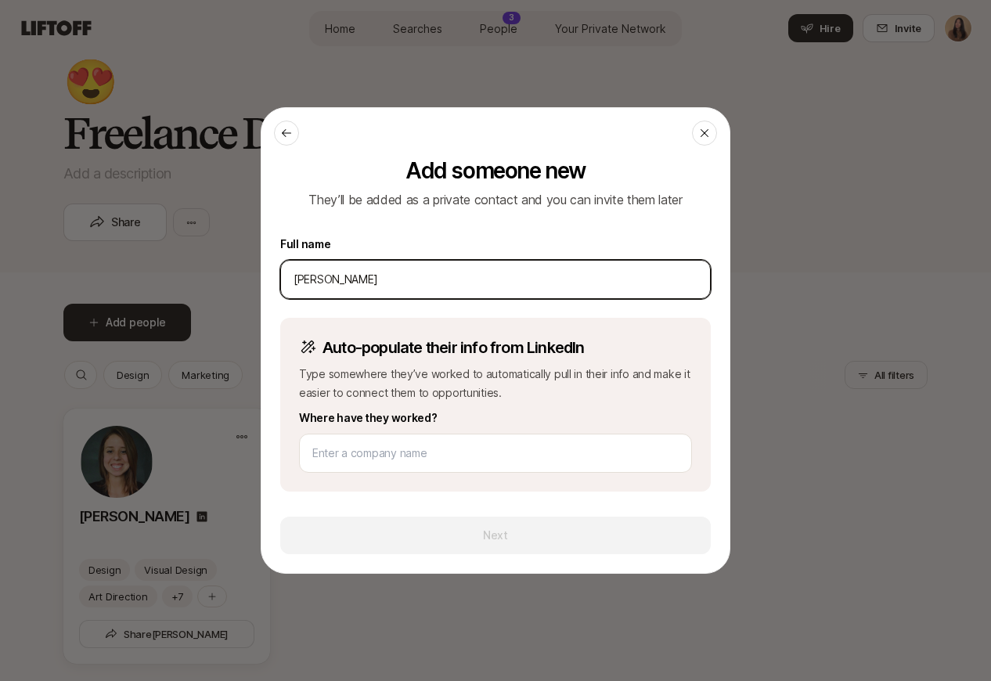
type input "[PERSON_NAME]"
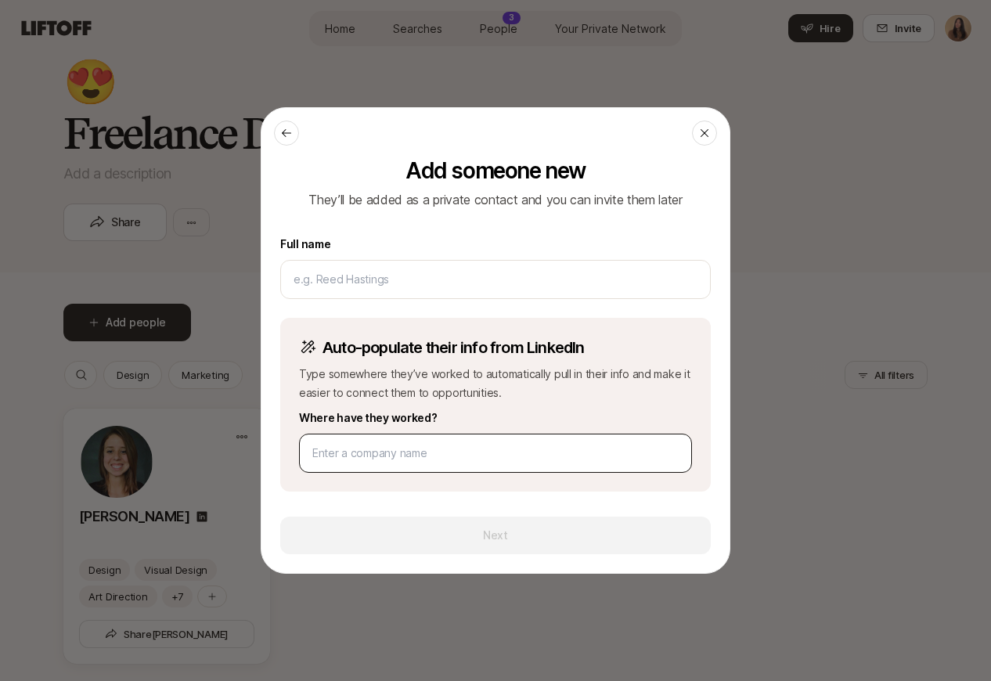
click at [490, 463] on div at bounding box center [495, 453] width 393 height 39
click at [488, 463] on div at bounding box center [495, 453] width 393 height 39
